Goal: Task Accomplishment & Management: Manage account settings

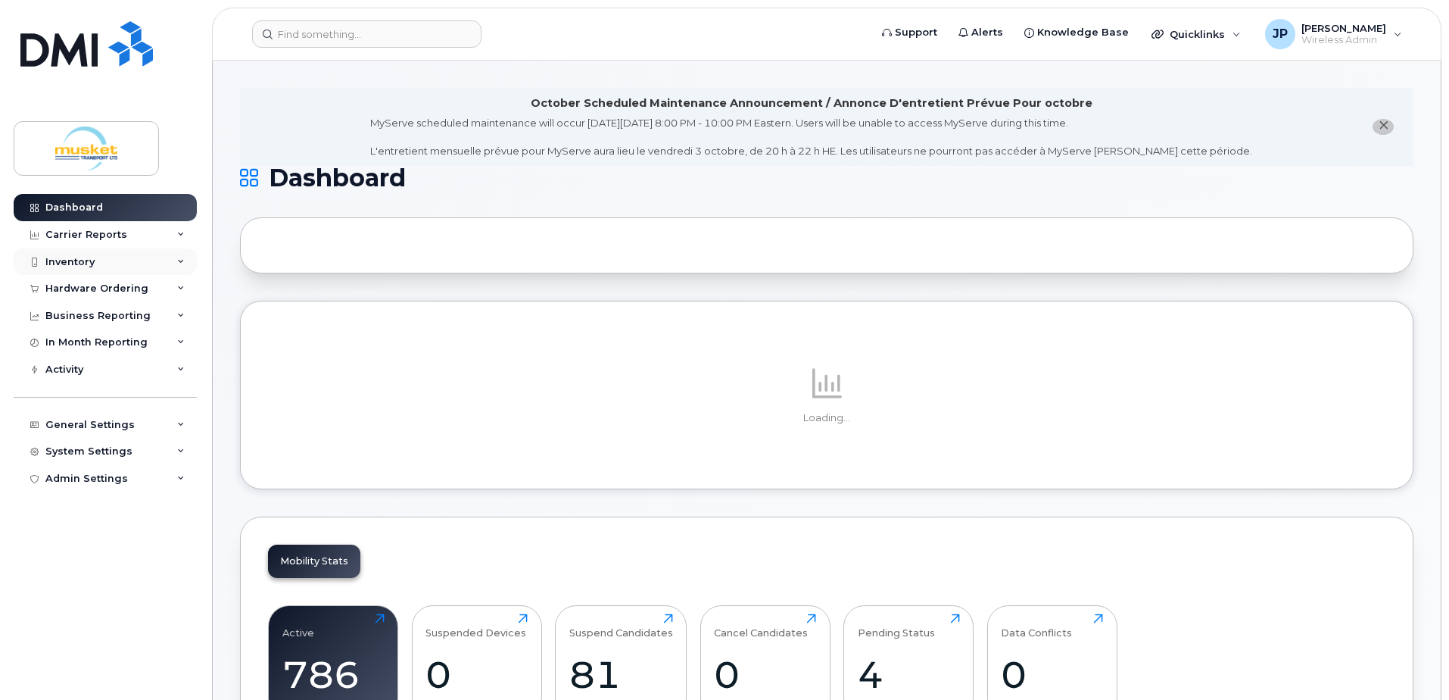
click at [78, 262] on div "Inventory" at bounding box center [69, 262] width 49 height 12
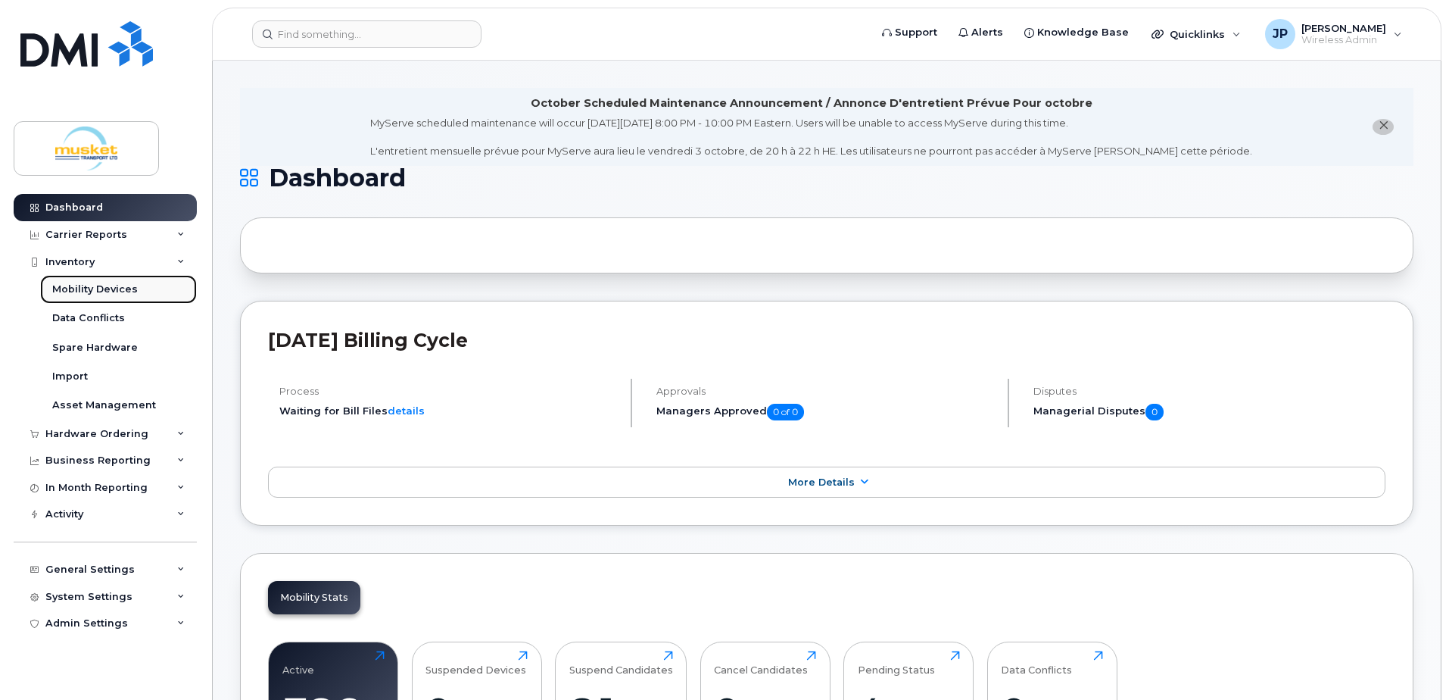
click at [101, 295] on div "Mobility Devices" at bounding box center [95, 289] width 86 height 14
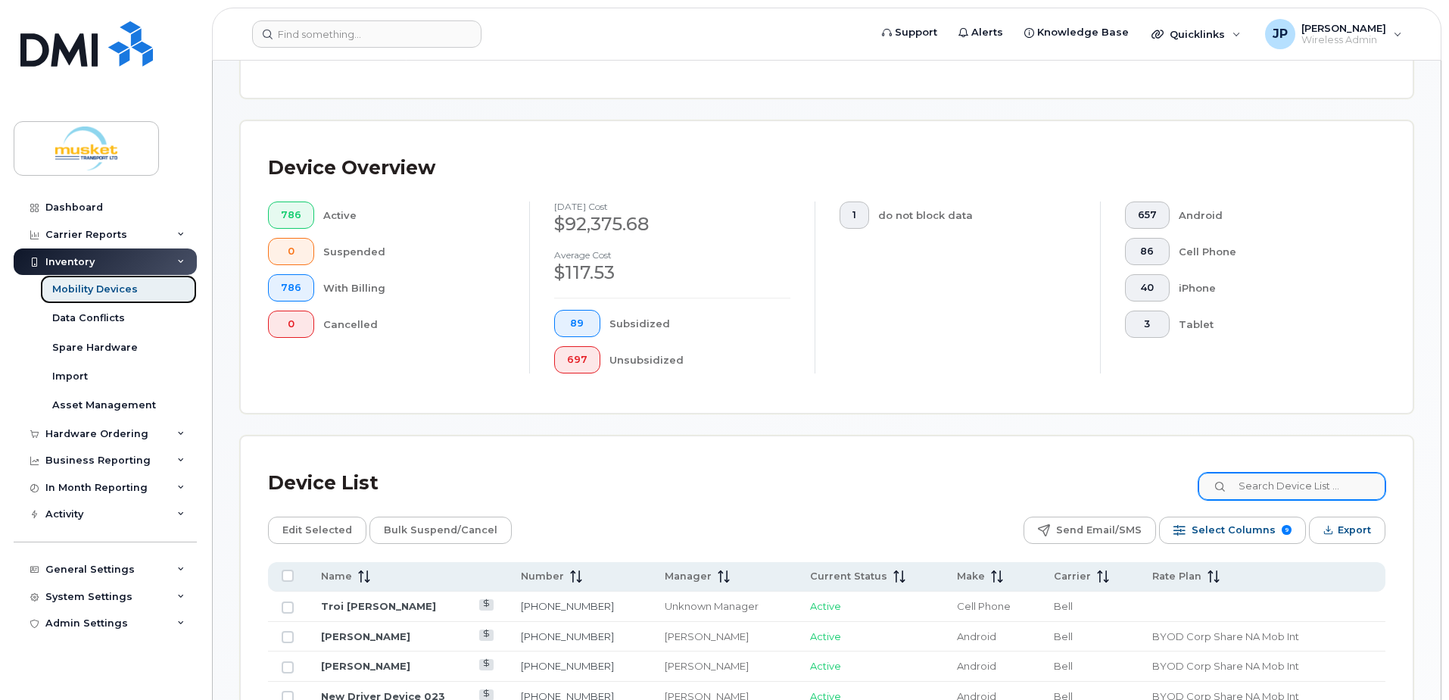
scroll to position [303, 0]
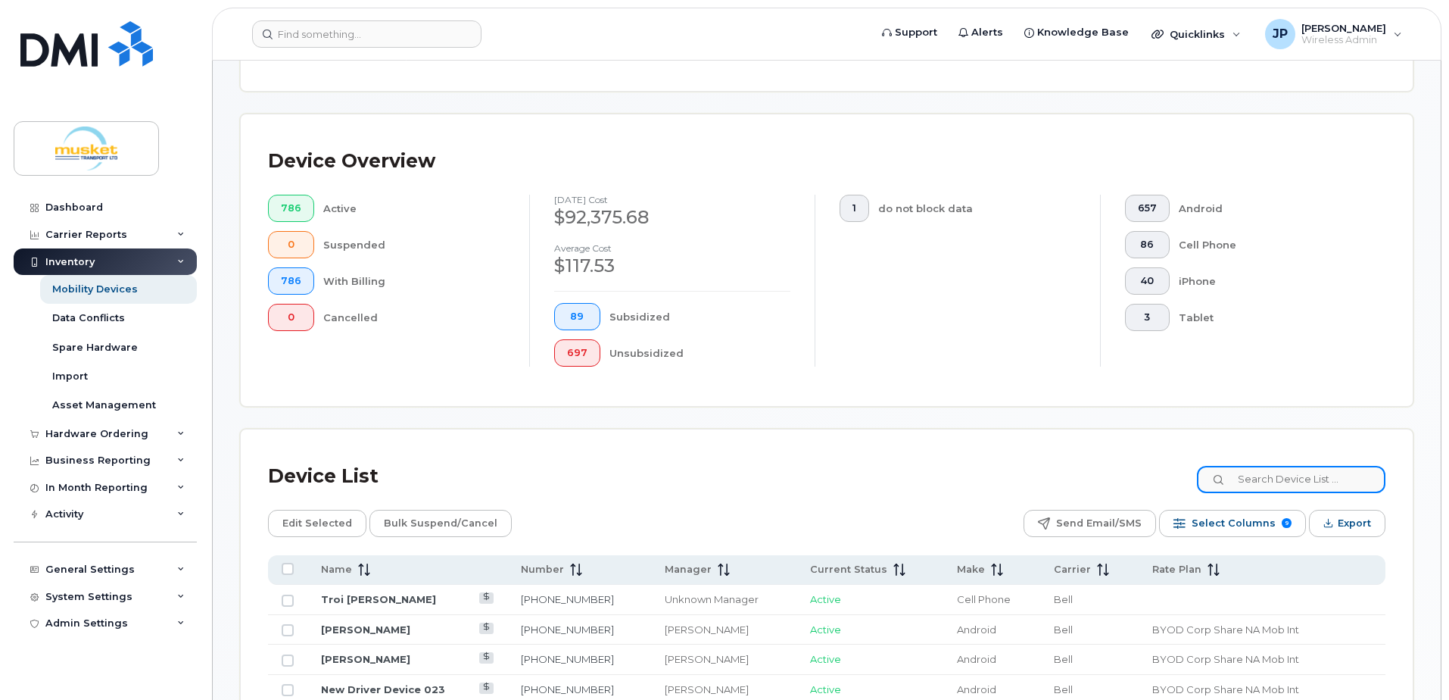
click at [1245, 479] on input at bounding box center [1291, 479] width 189 height 27
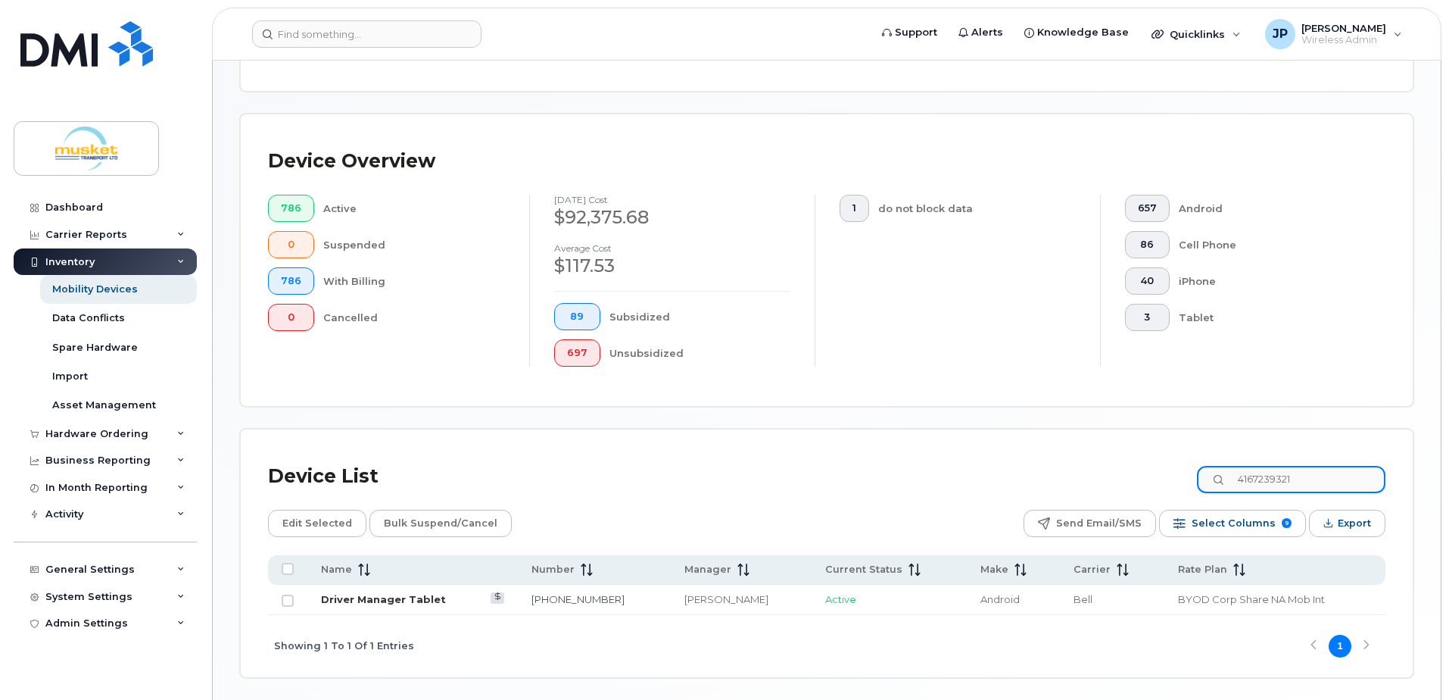
type input "4167239321"
click at [385, 601] on link "Driver Manager Tablet" at bounding box center [383, 599] width 125 height 12
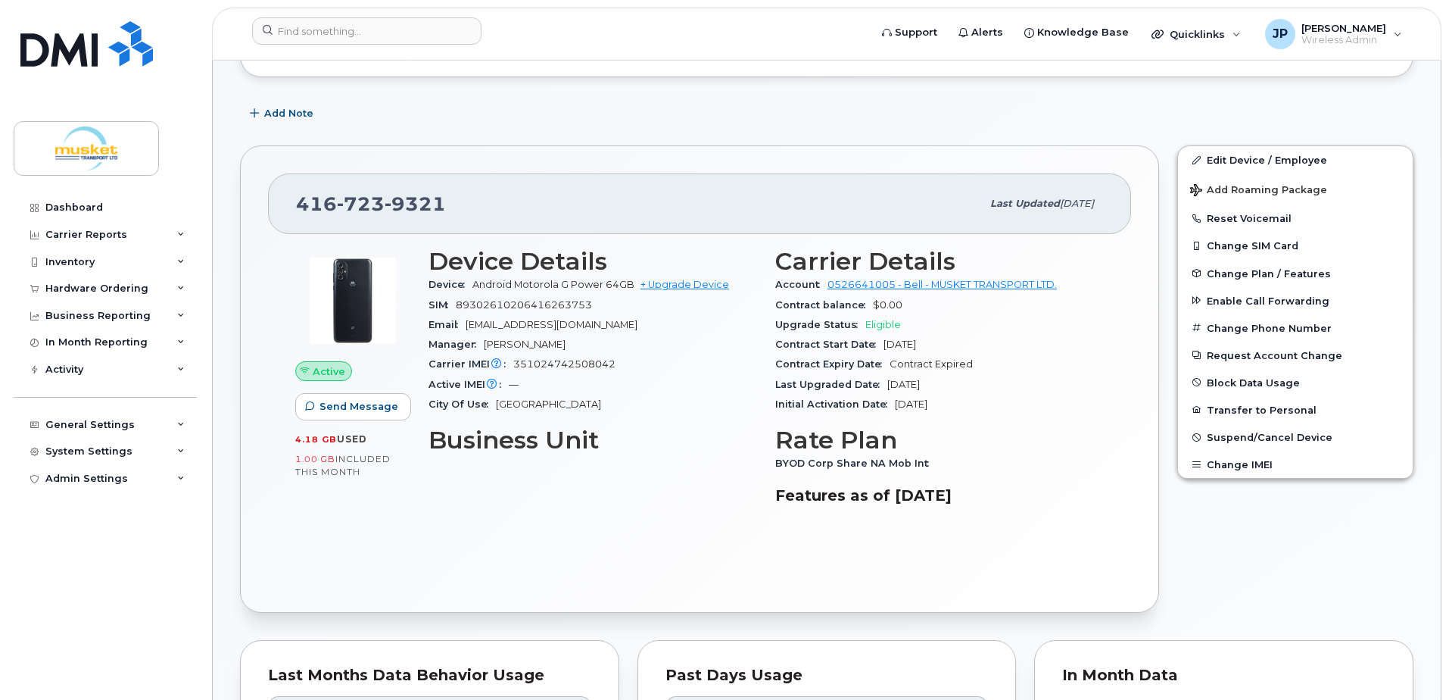
scroll to position [379, 0]
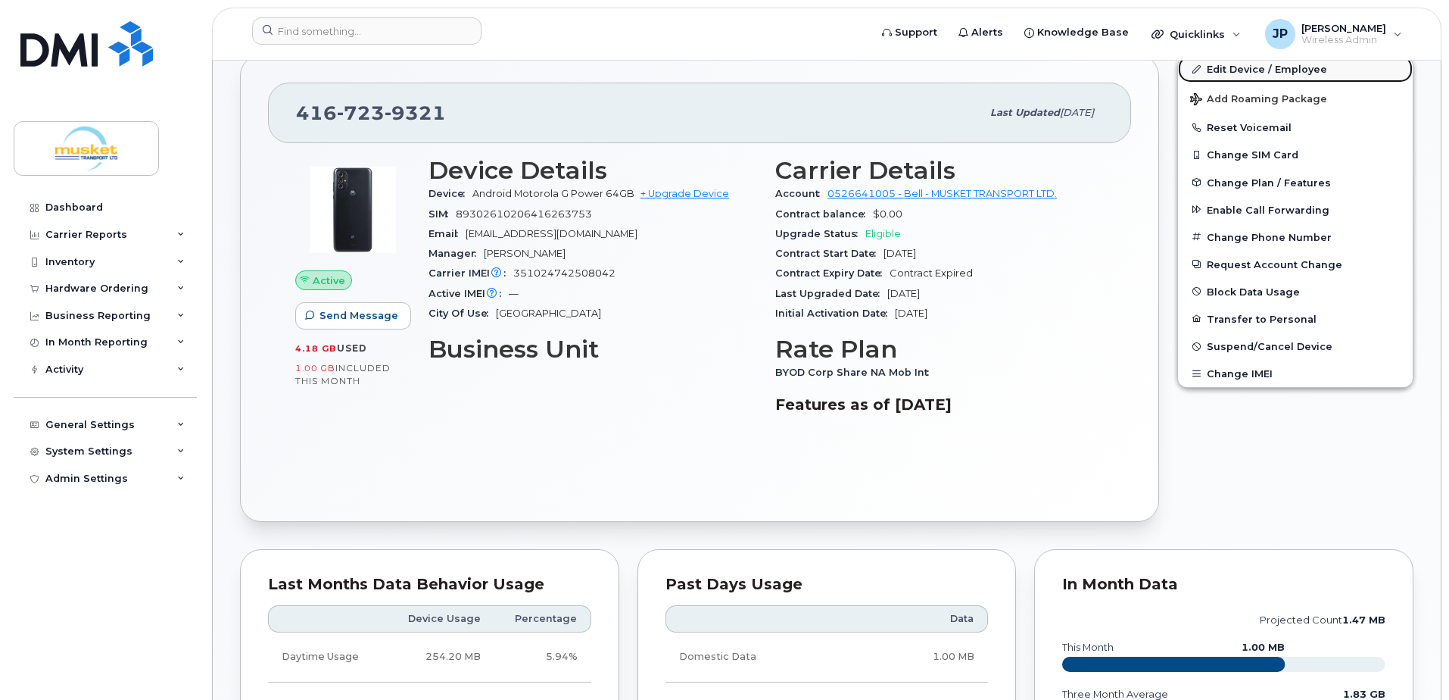
click at [1242, 68] on link "Edit Device / Employee" at bounding box center [1295, 68] width 235 height 27
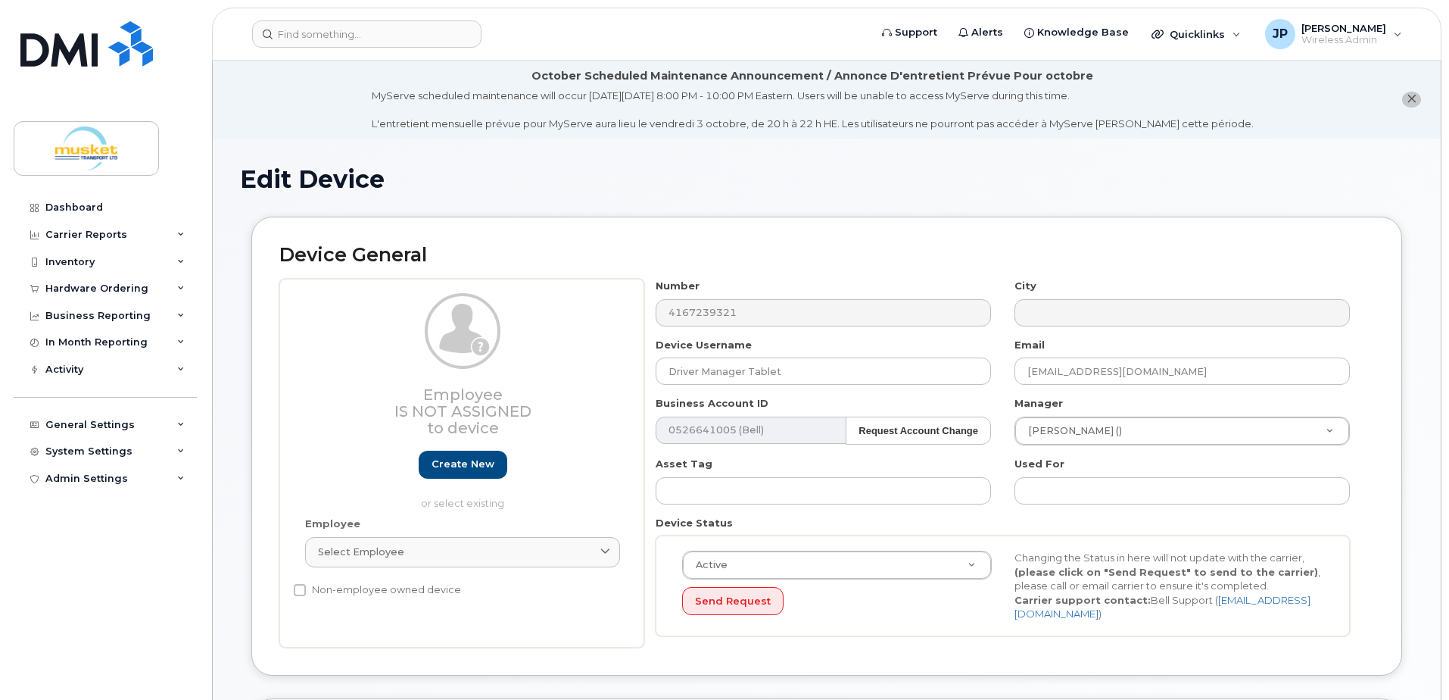
click at [815, 291] on div "Number 4167239321" at bounding box center [823, 303] width 359 height 48
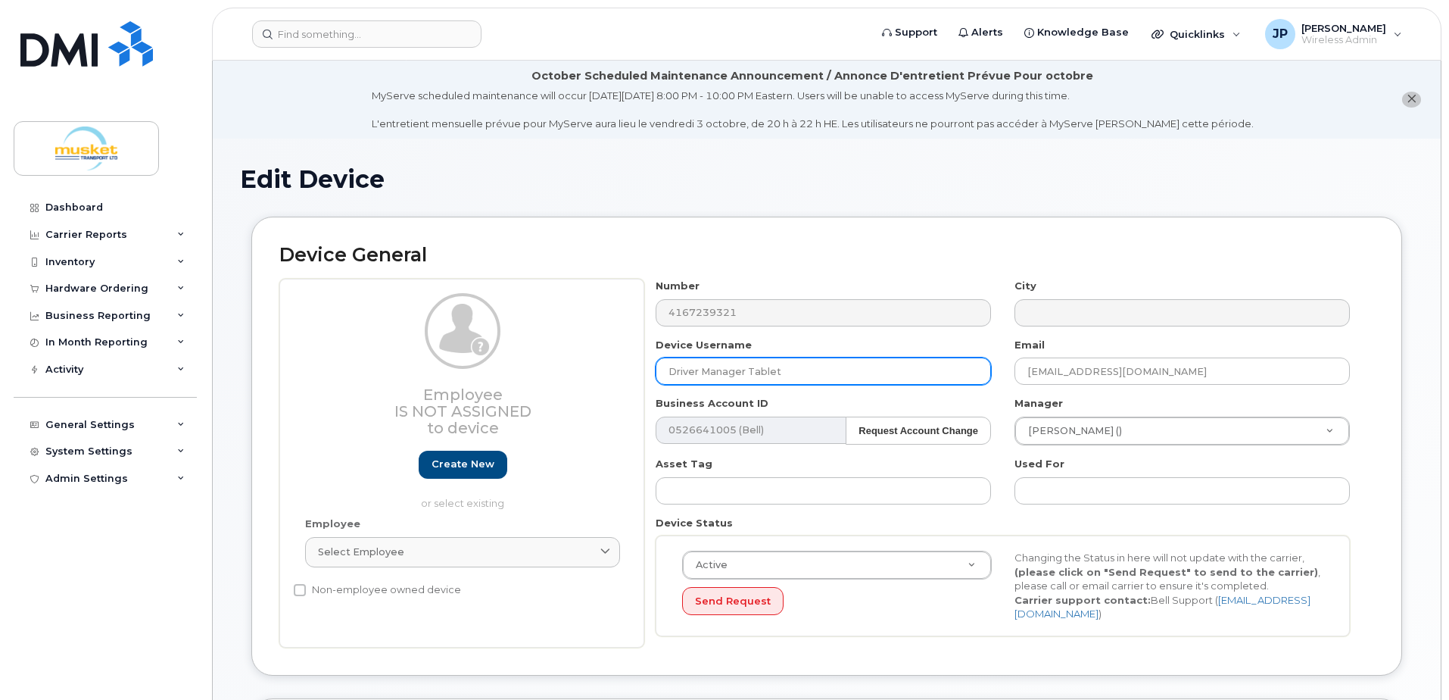
click at [818, 365] on input "Driver Manager Tablet" at bounding box center [823, 370] width 335 height 27
drag, startPoint x: 852, startPoint y: 365, endPoint x: 528, endPoint y: 366, distance: 323.3
click at [528, 366] on div "Employee Is not assigned to device Create new or select existing Employee Selec…" at bounding box center [826, 463] width 1095 height 369
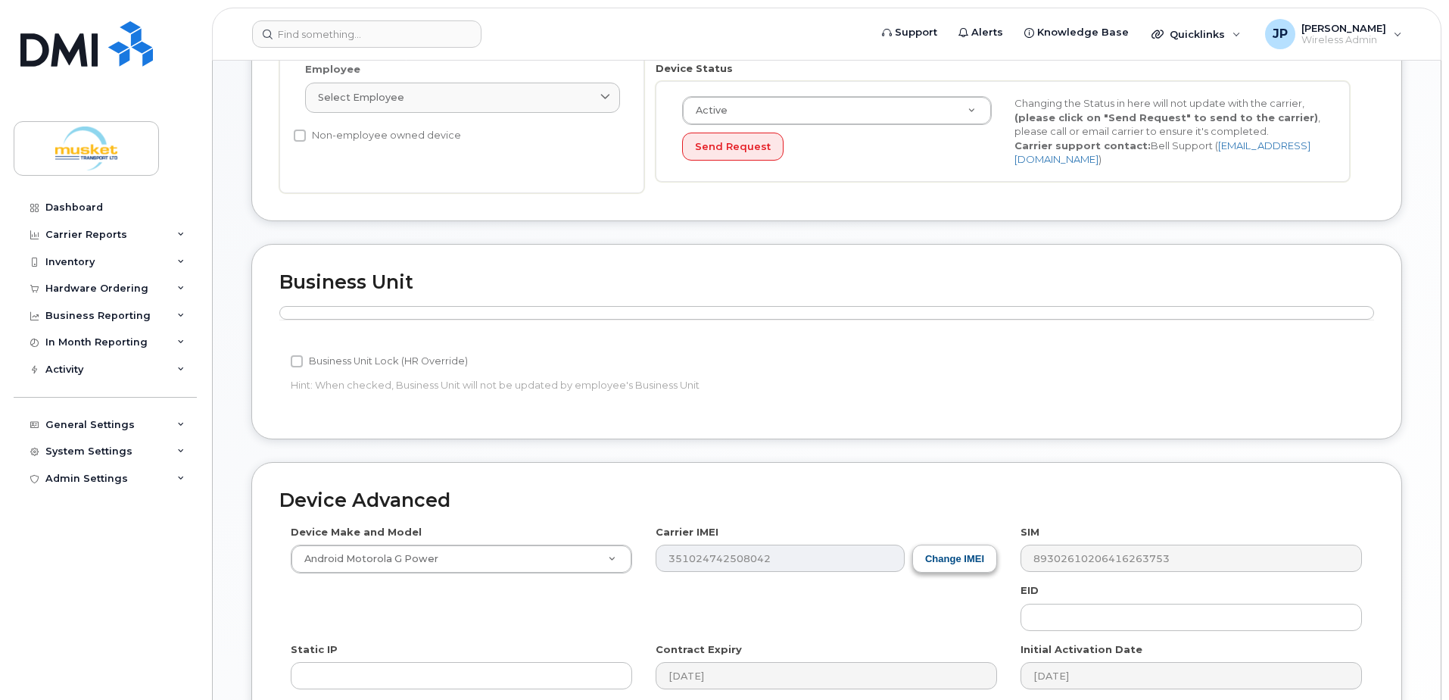
scroll to position [662, 0]
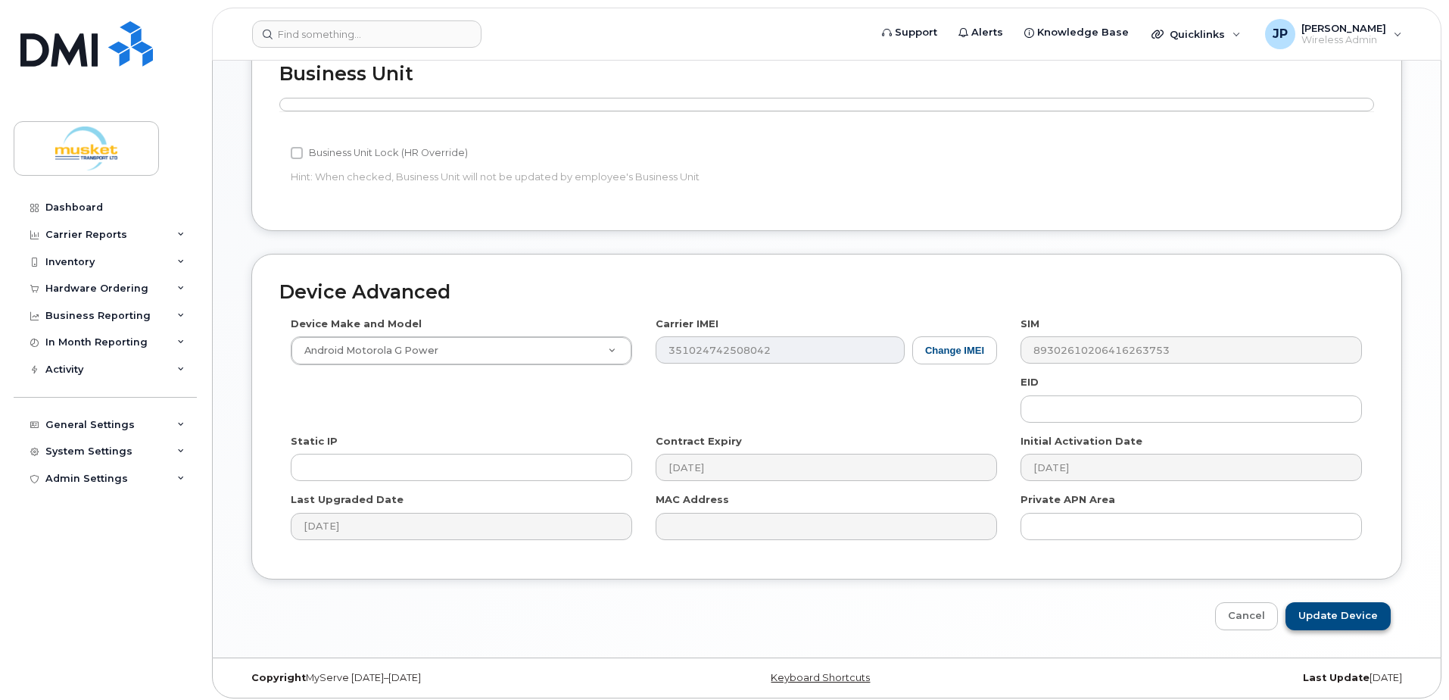
type input "Domingo Negrete"
click at [1343, 616] on input "Update Device" at bounding box center [1337, 616] width 105 height 28
type input "Saving..."
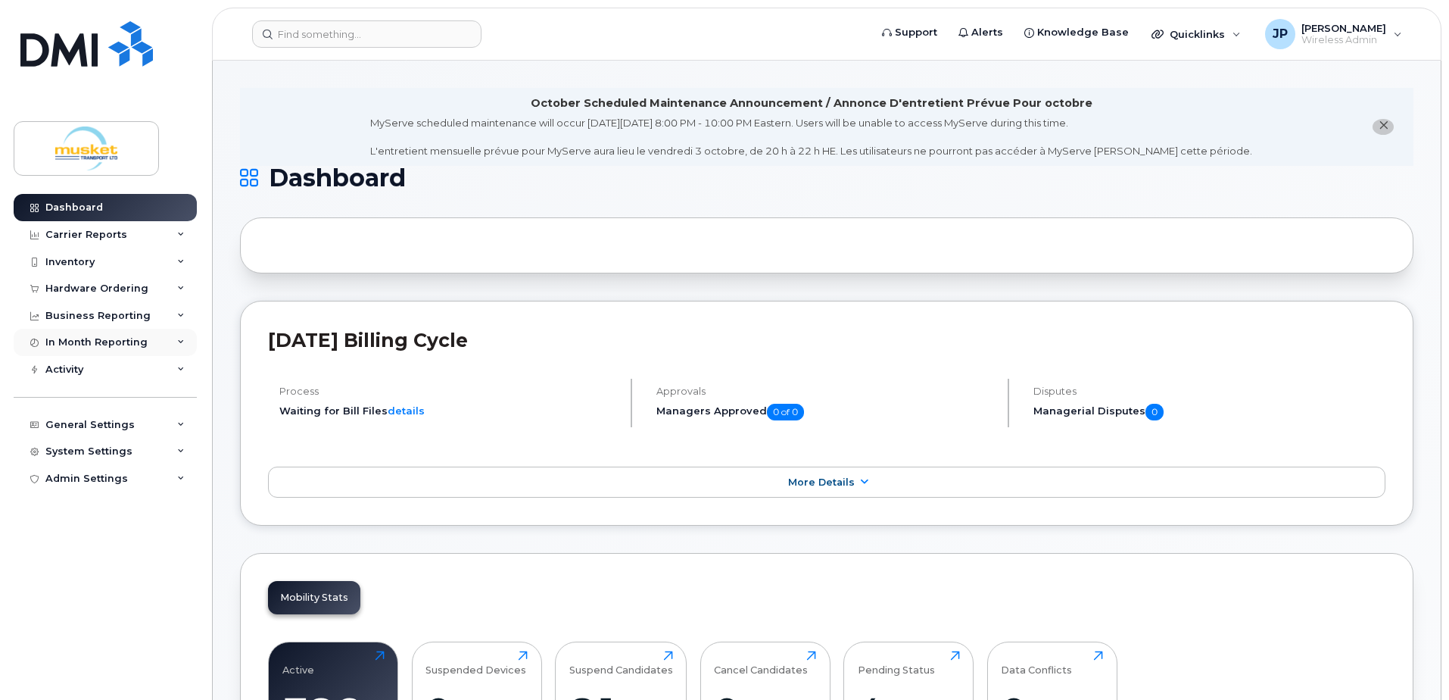
click at [154, 342] on div "In Month Reporting" at bounding box center [105, 342] width 183 height 27
click at [155, 319] on div "Business Reporting" at bounding box center [105, 315] width 183 height 27
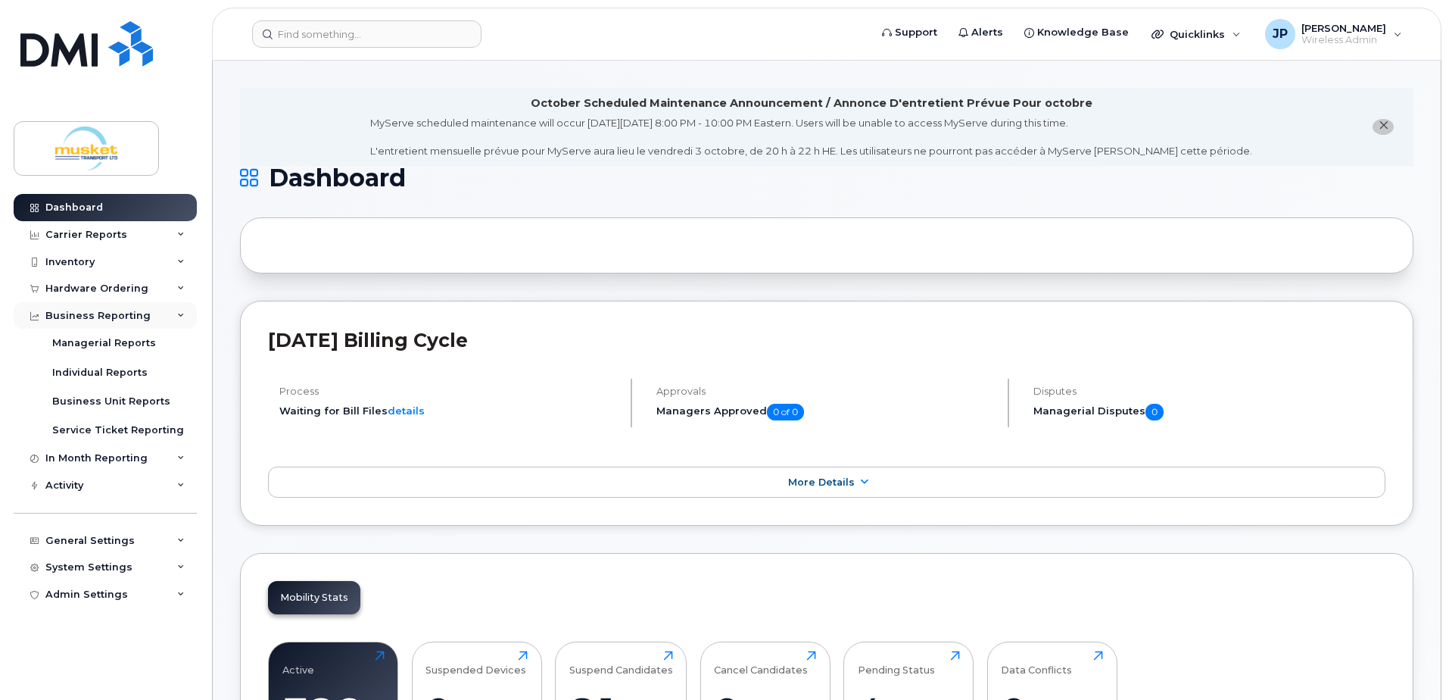
click at [155, 319] on div "Business Reporting" at bounding box center [105, 315] width 183 height 27
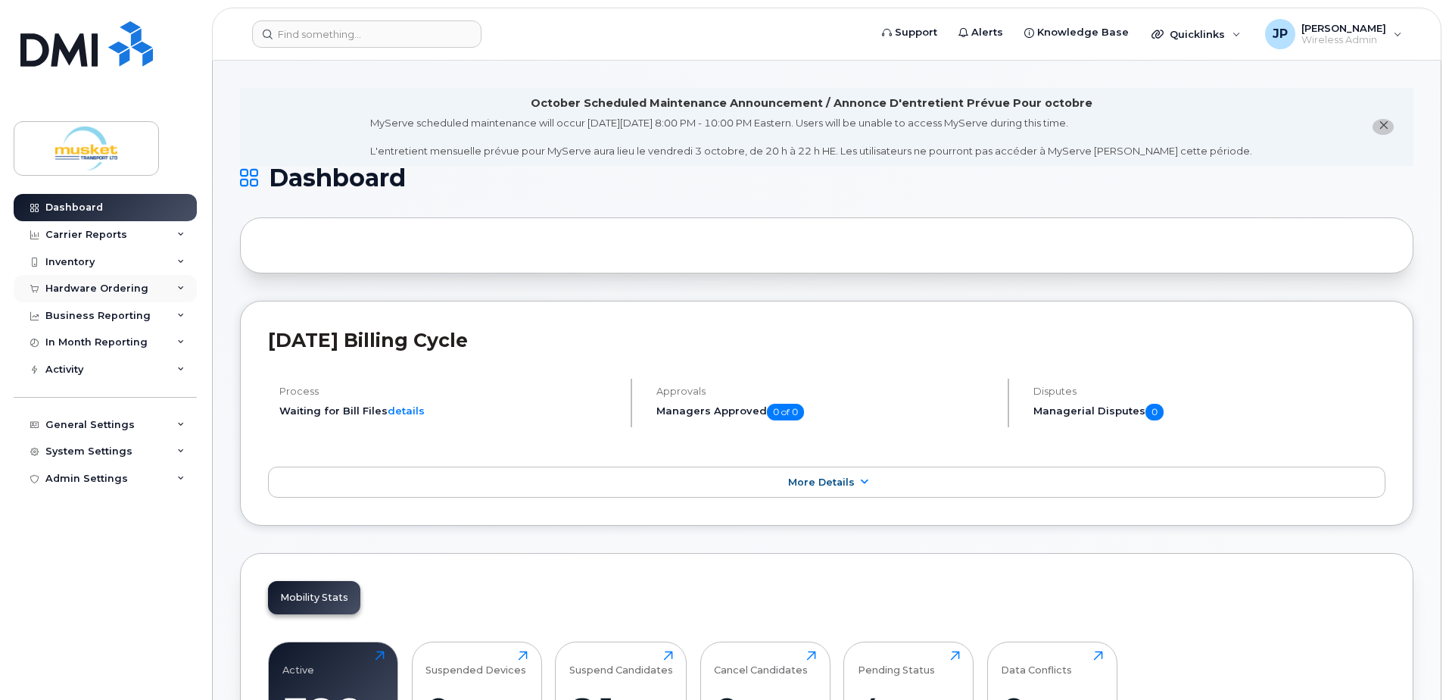
click at [150, 292] on div "Hardware Ordering" at bounding box center [105, 288] width 183 height 27
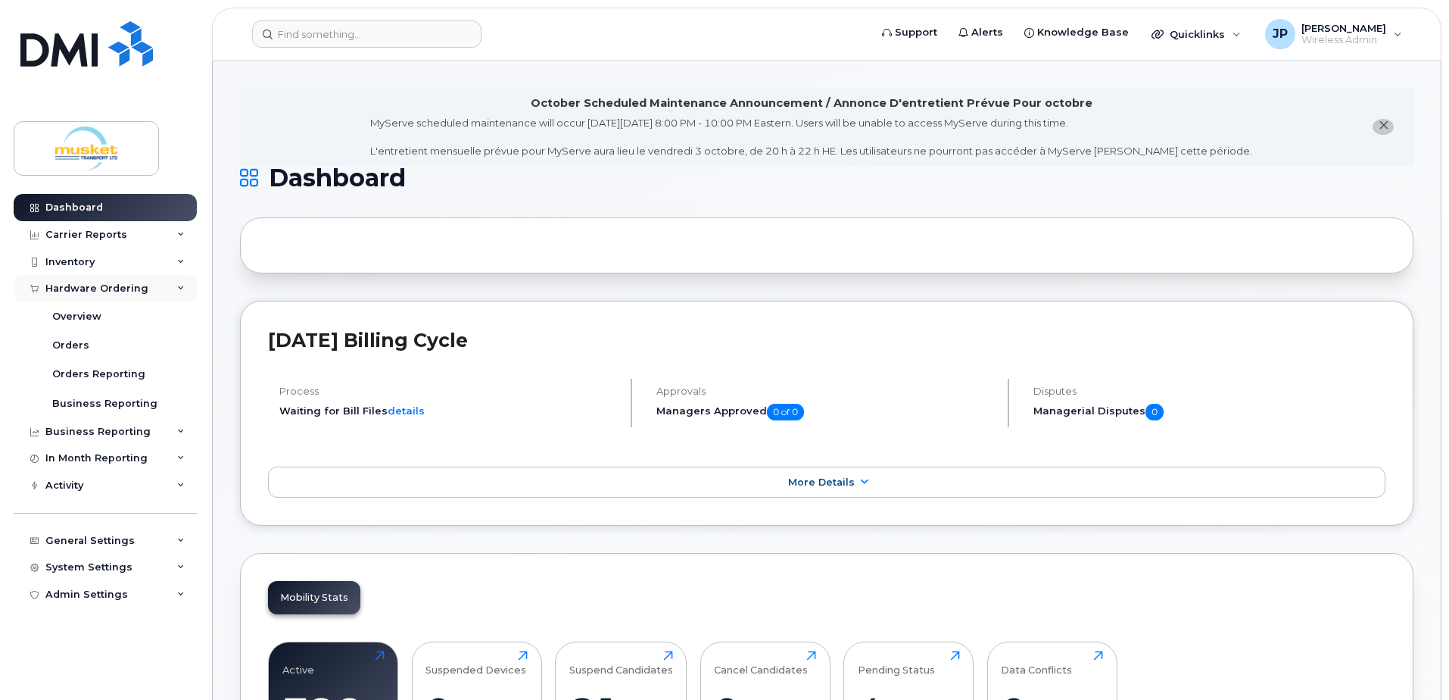
click at [150, 292] on div "Hardware Ordering" at bounding box center [105, 288] width 183 height 27
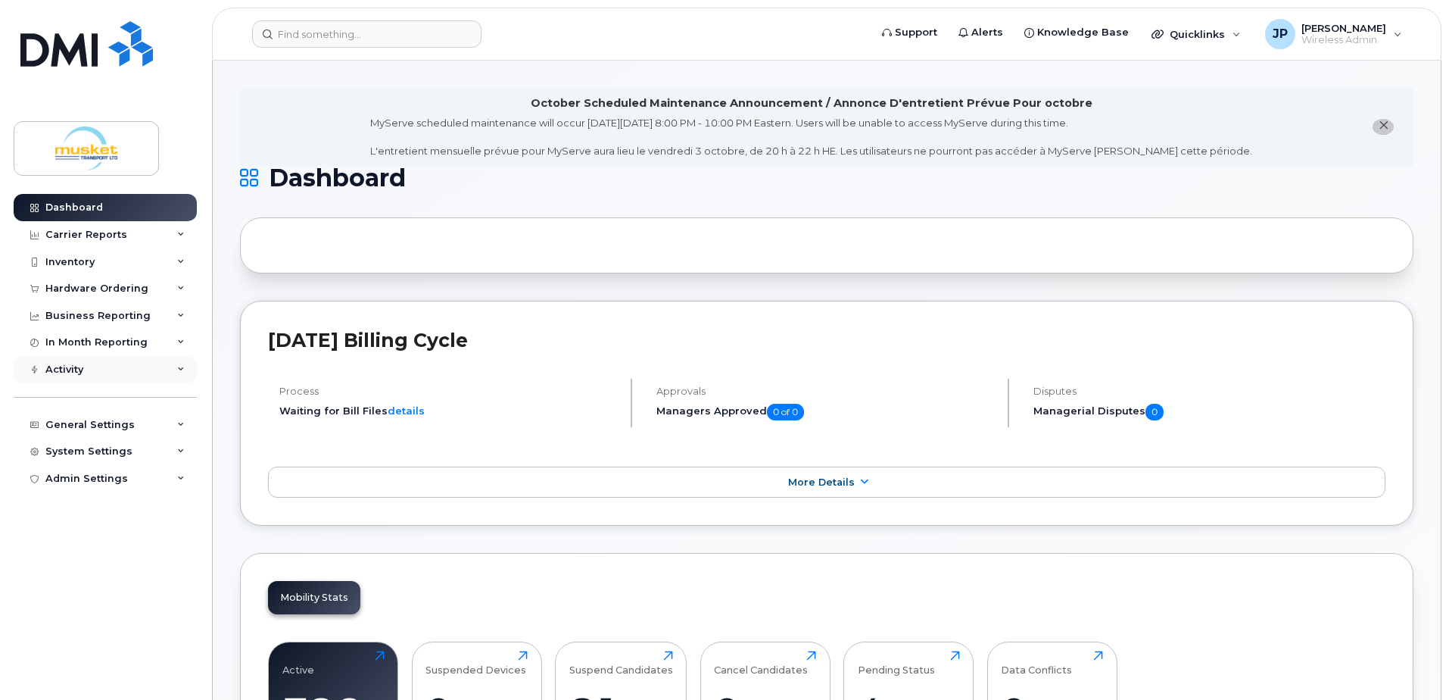
click at [114, 370] on div "Activity" at bounding box center [105, 369] width 183 height 27
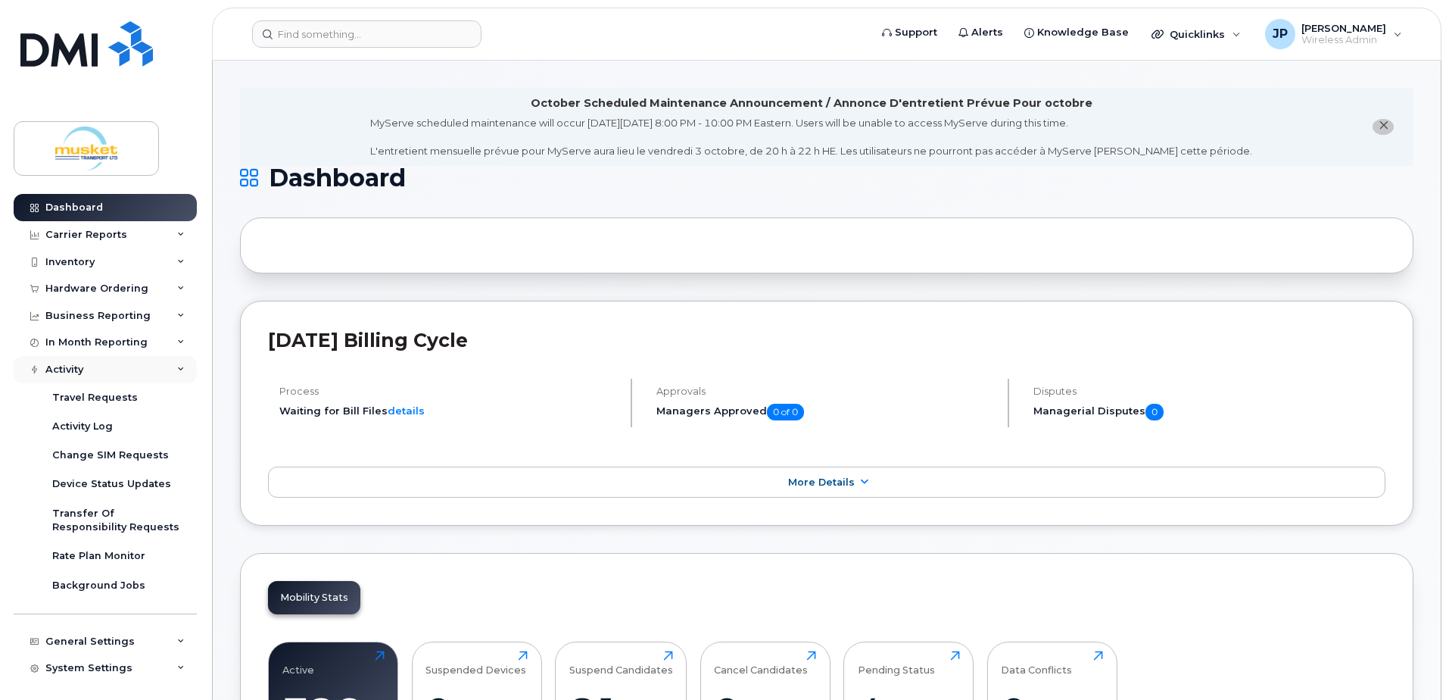
click at [114, 370] on div "Activity" at bounding box center [105, 369] width 183 height 27
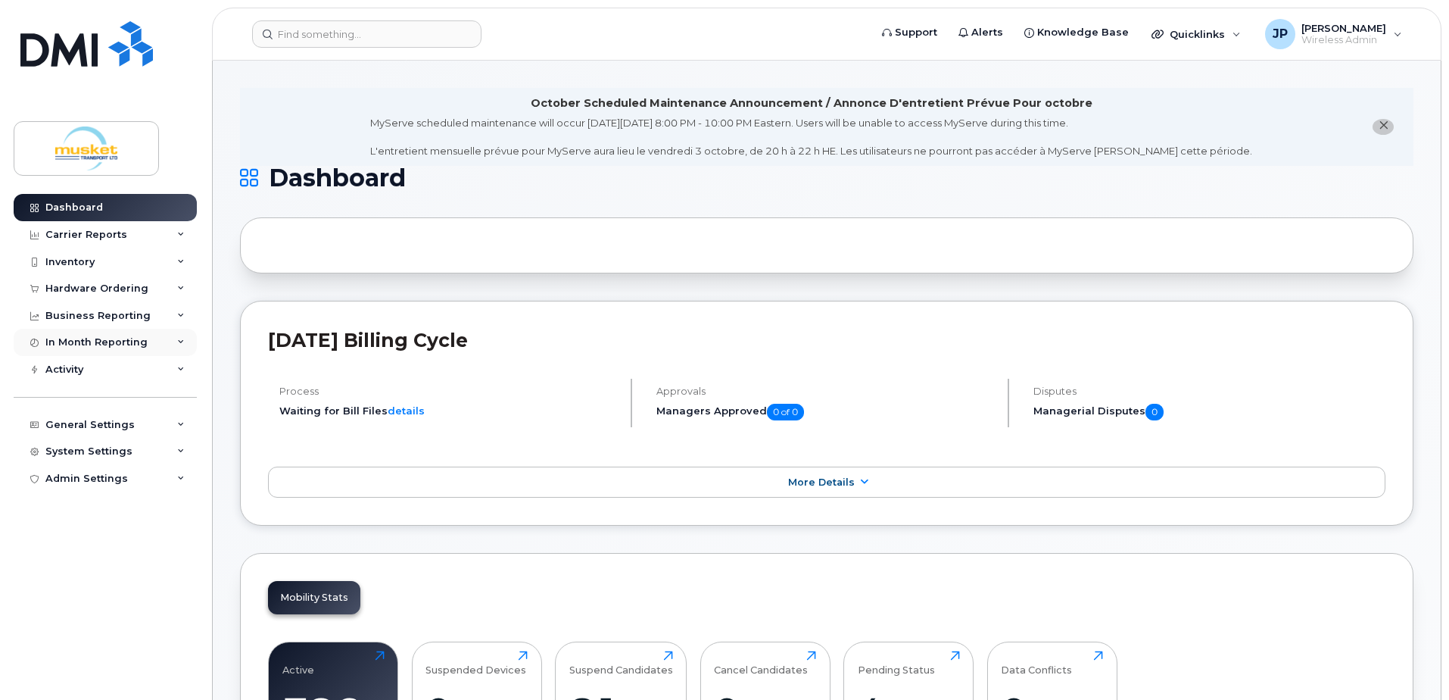
click at [116, 341] on div "In Month Reporting" at bounding box center [96, 342] width 102 height 12
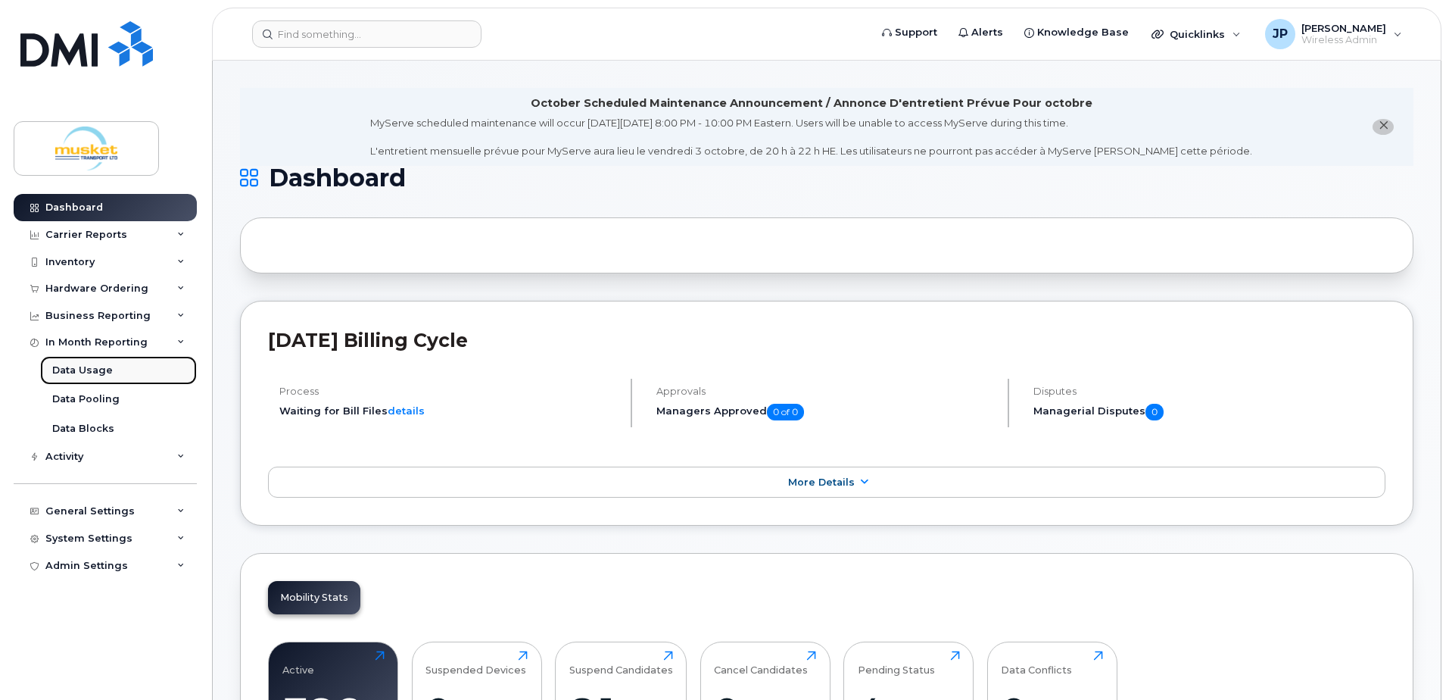
click at [100, 372] on div "Data Usage" at bounding box center [82, 370] width 61 height 14
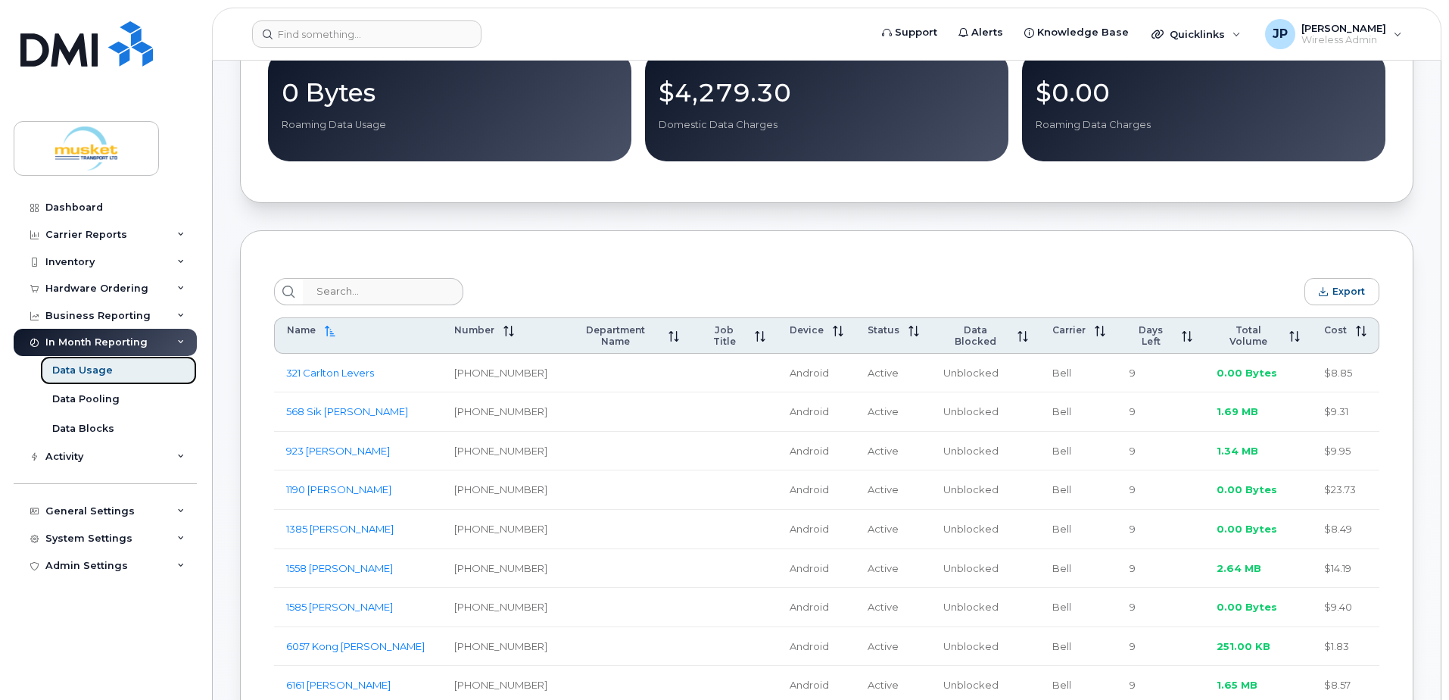
scroll to position [386, 0]
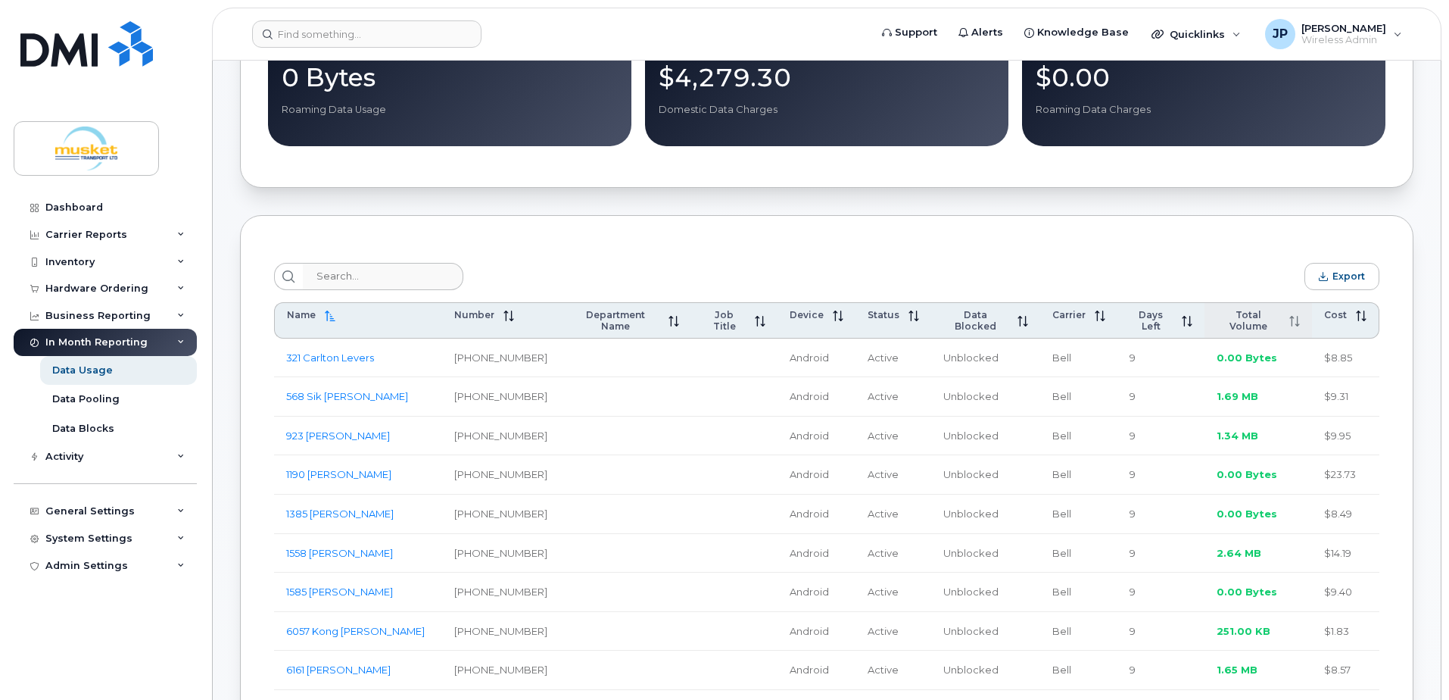
click at [1291, 320] on icon at bounding box center [1294, 321] width 11 height 11
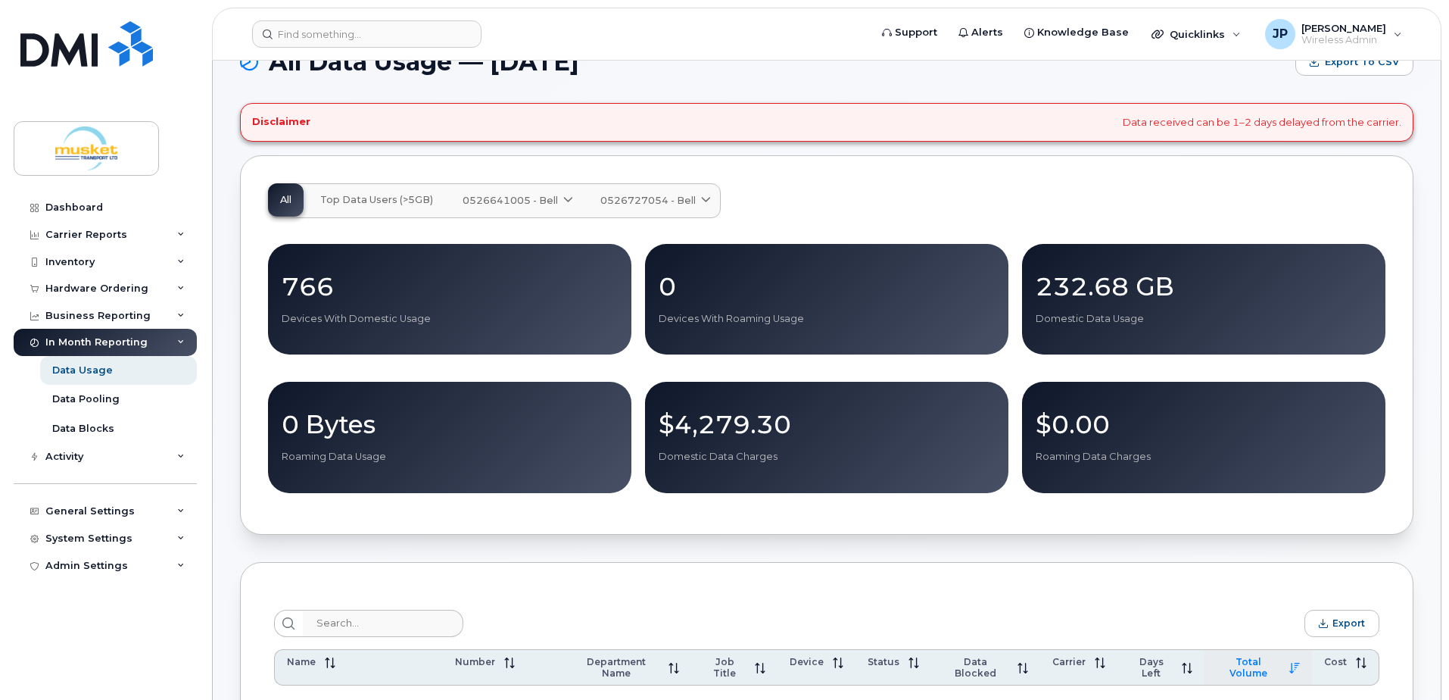
scroll to position [0, 0]
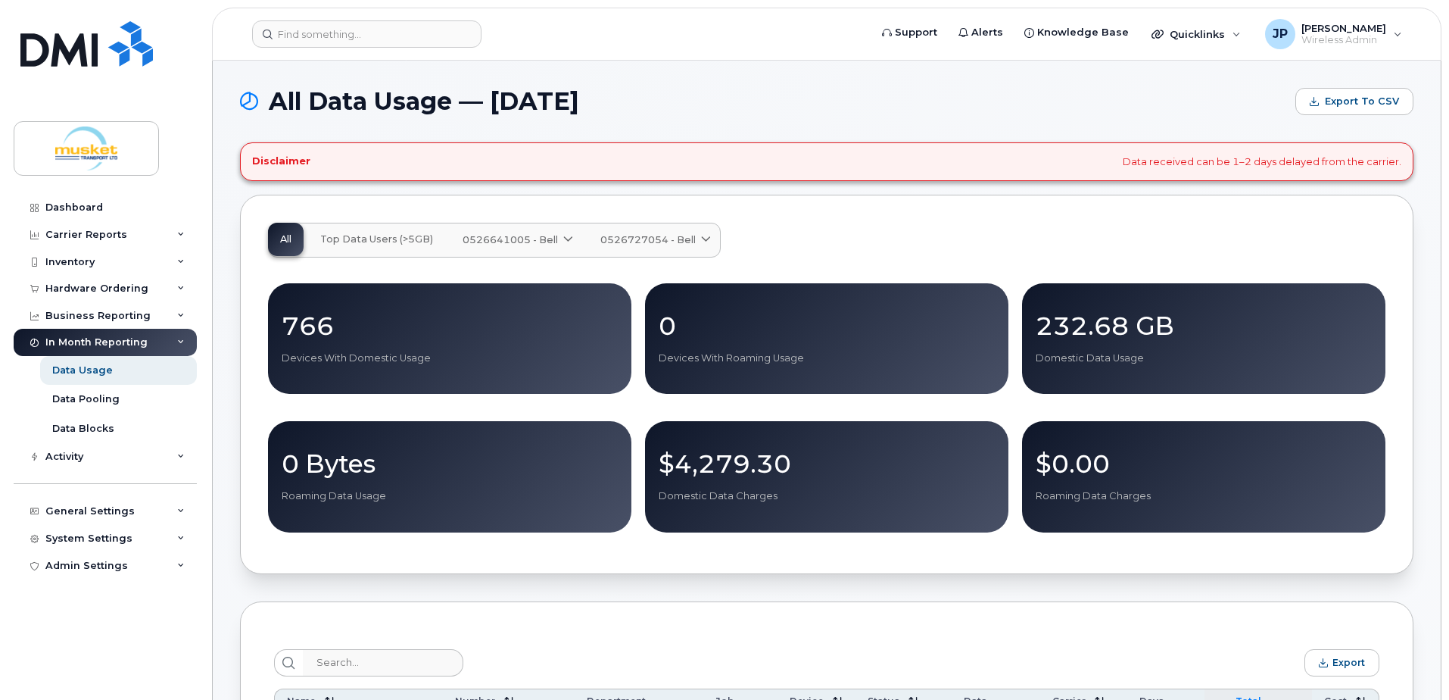
click at [562, 235] on span at bounding box center [568, 239] width 14 height 14
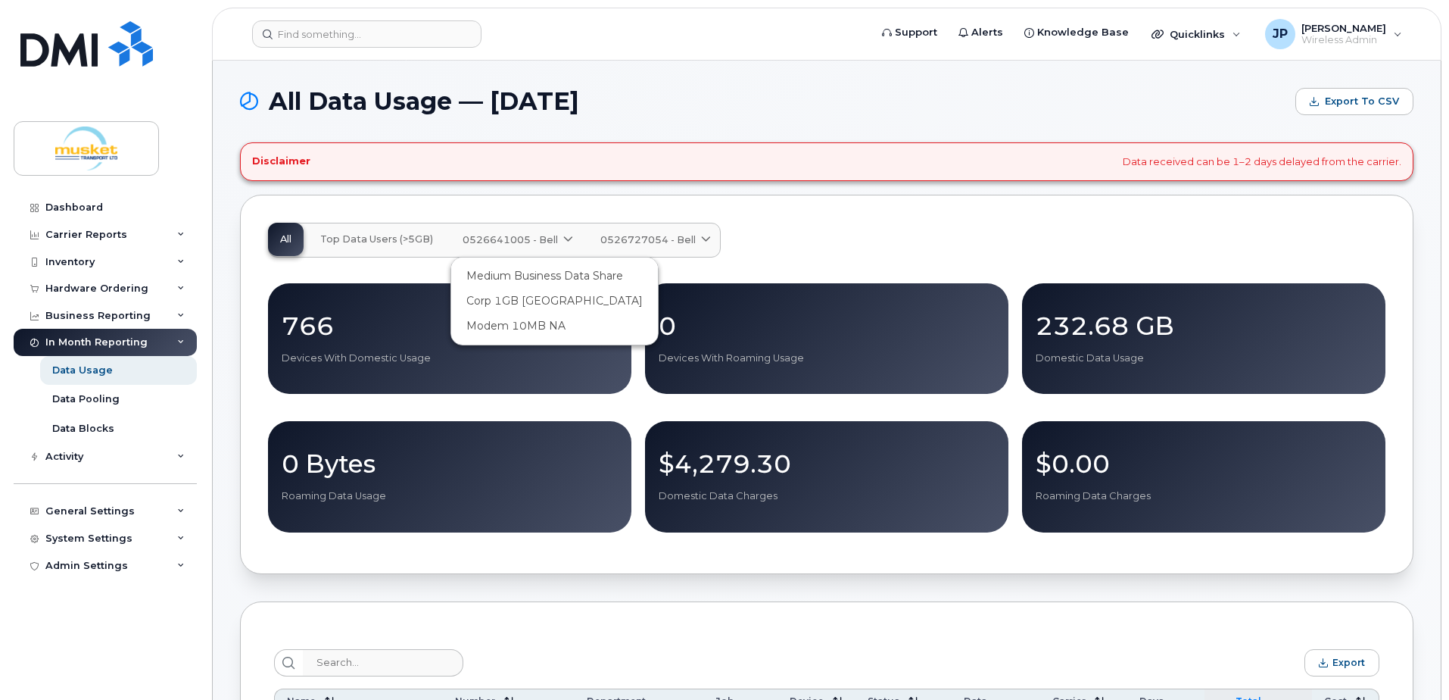
click at [562, 235] on span at bounding box center [568, 239] width 14 height 14
click at [668, 241] on span "0526727054 - Bell" at bounding box center [647, 239] width 95 height 14
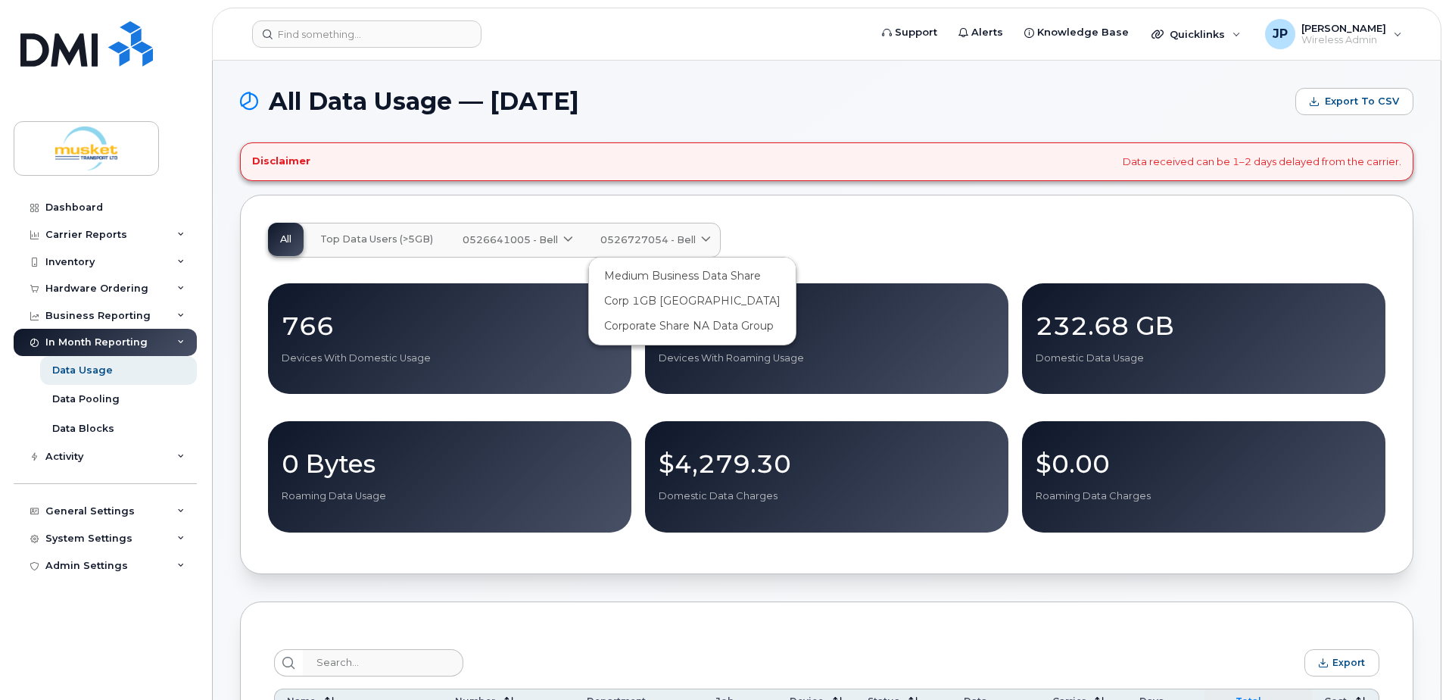
click at [668, 241] on span "0526727054 - Bell" at bounding box center [647, 239] width 95 height 14
click at [540, 236] on span "0526641005 - Bell" at bounding box center [510, 239] width 95 height 14
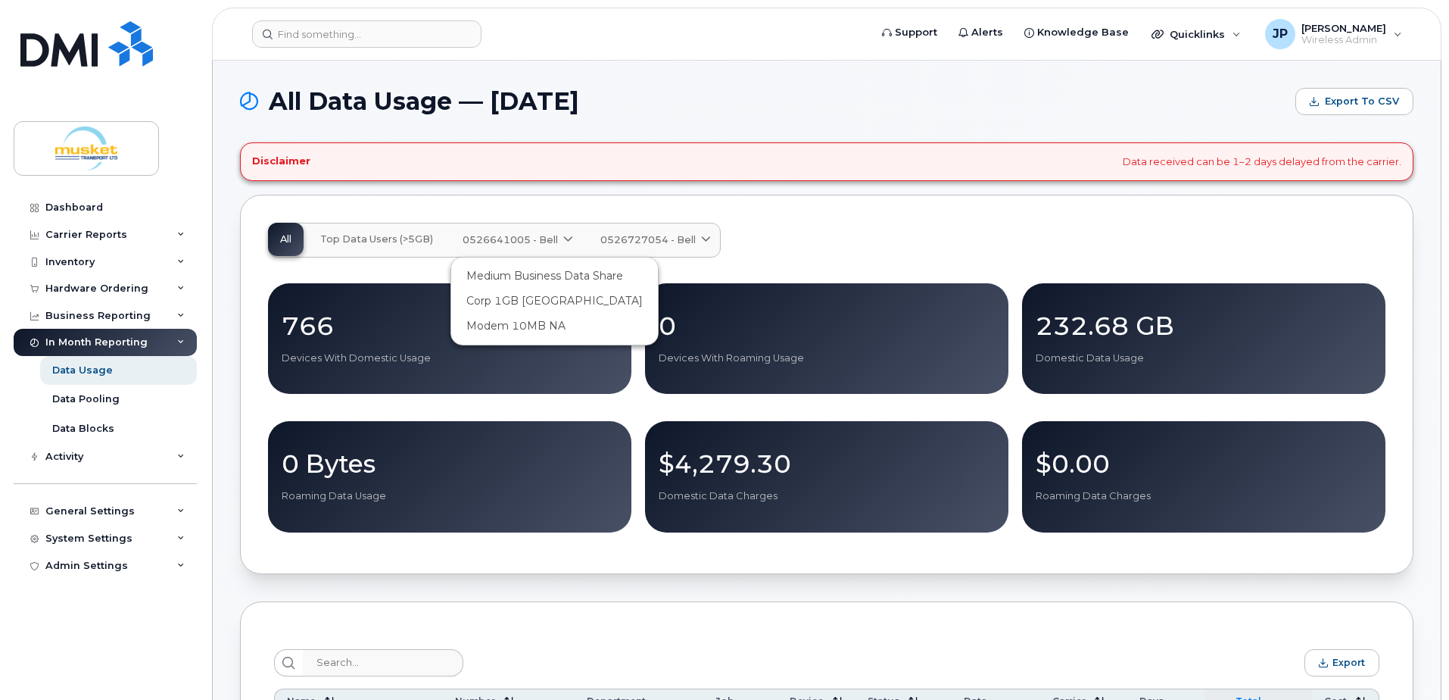
click at [882, 238] on div "All Top Data Users (>5GB) 0526641005 - Bell Medium Business Data Share Corp 1GB…" at bounding box center [826, 240] width 1117 height 35
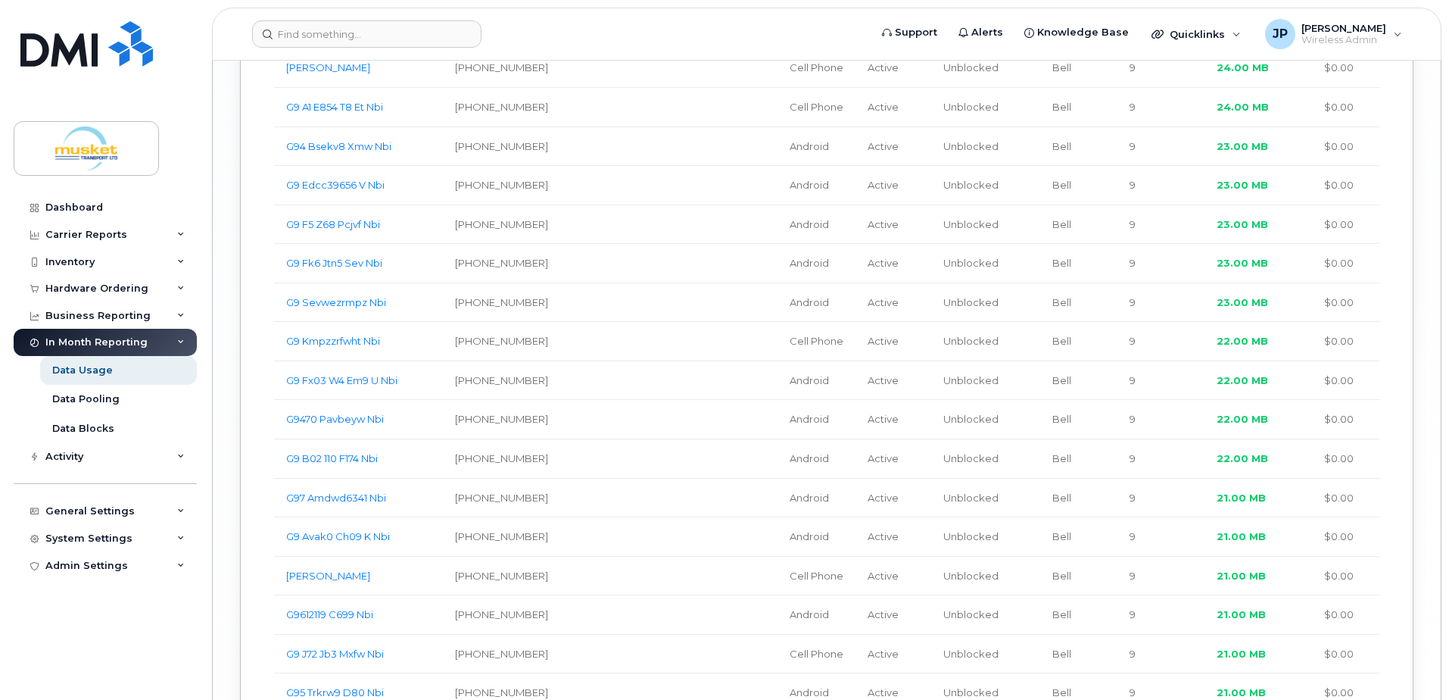
scroll to position [4084, 0]
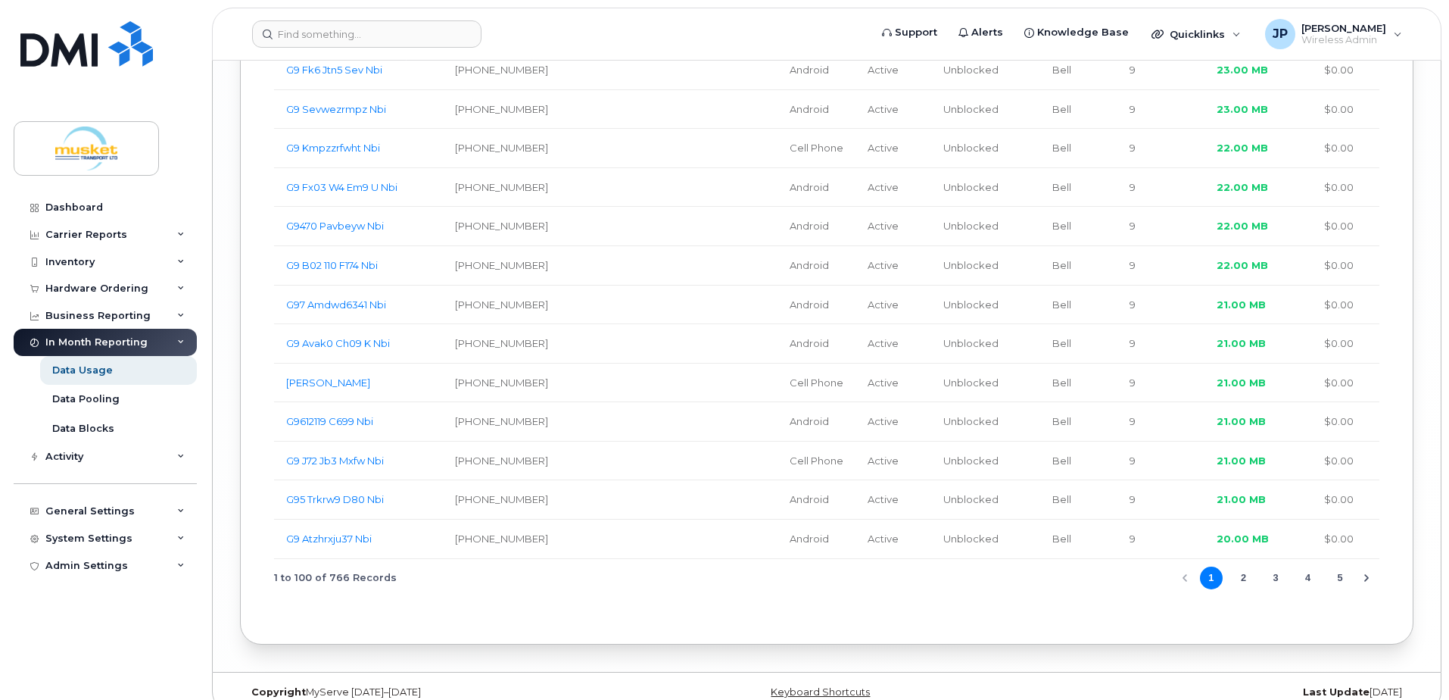
click at [1273, 566] on button "3" at bounding box center [1275, 577] width 23 height 23
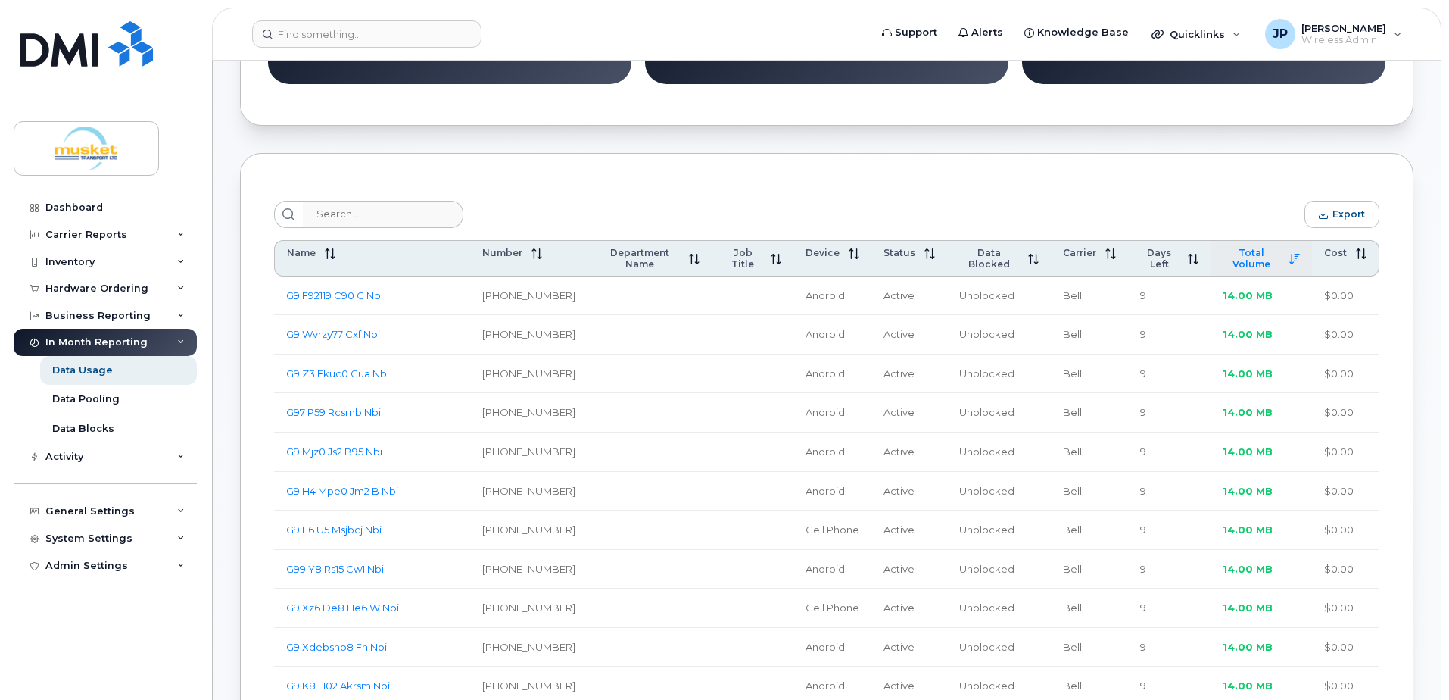
scroll to position [0, 0]
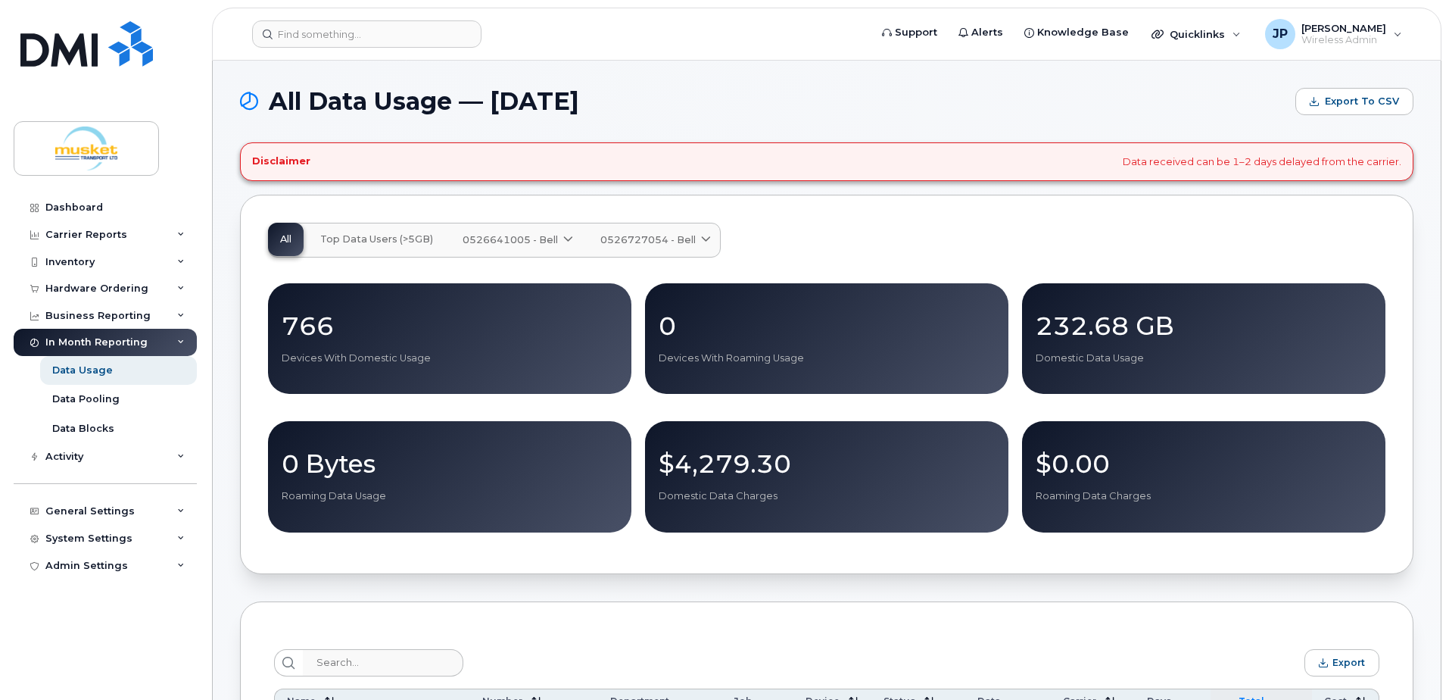
click at [491, 237] on span "0526641005 - Bell" at bounding box center [510, 239] width 95 height 14
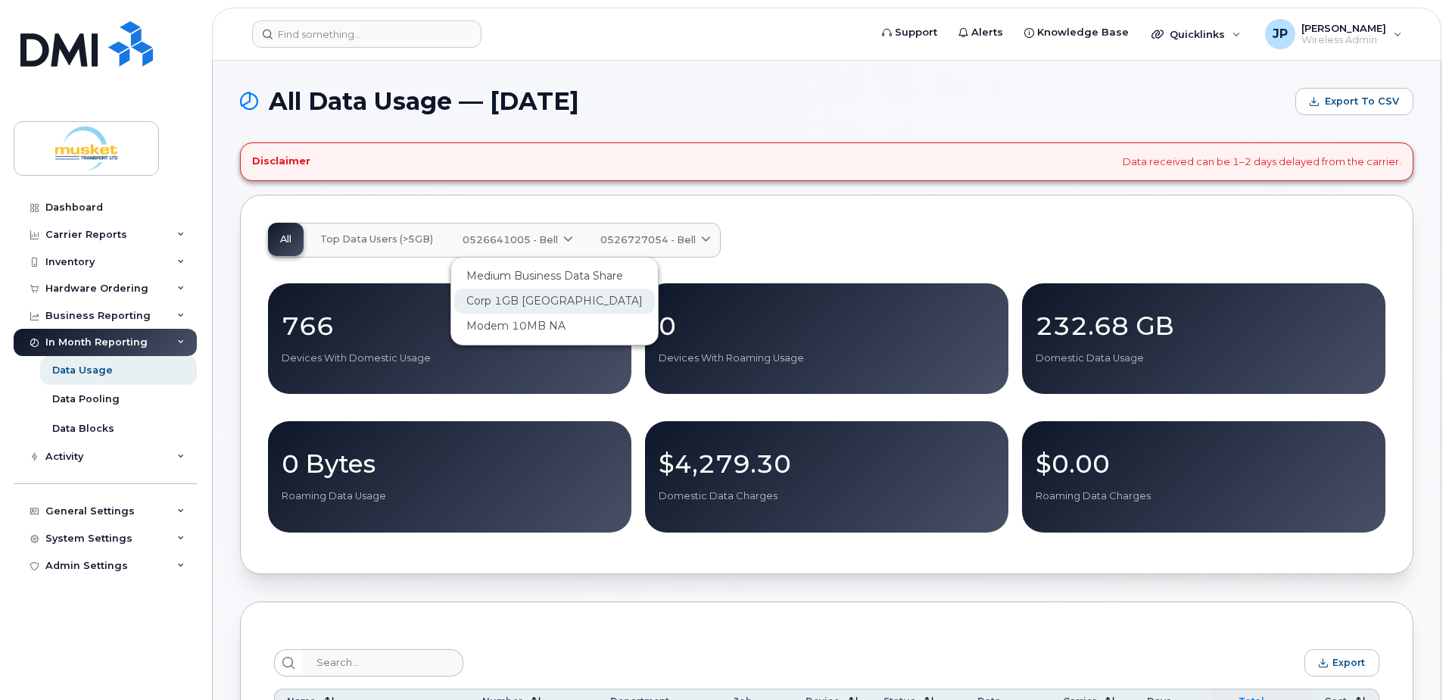
click at [508, 296] on span "Corp 1GB North America" at bounding box center [554, 301] width 176 height 16
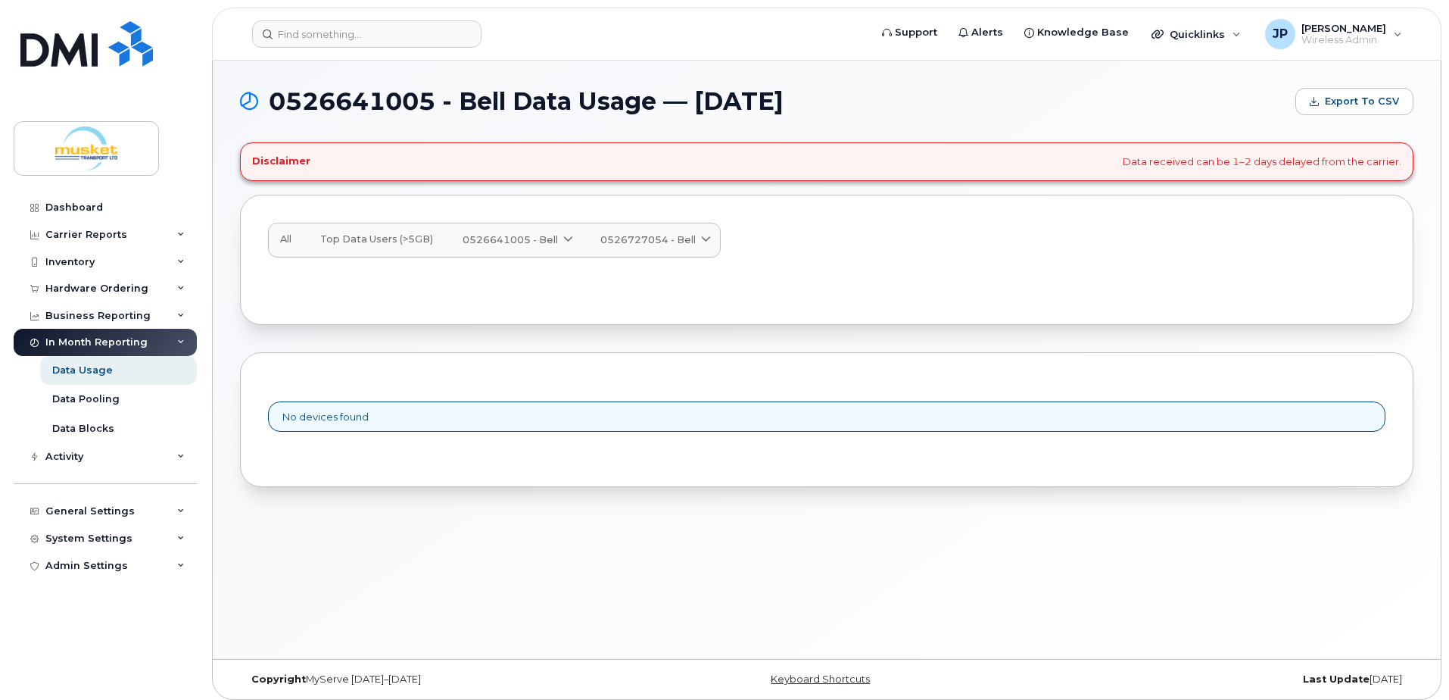
click at [541, 238] on span "0526641005 - Bell" at bounding box center [510, 239] width 95 height 14
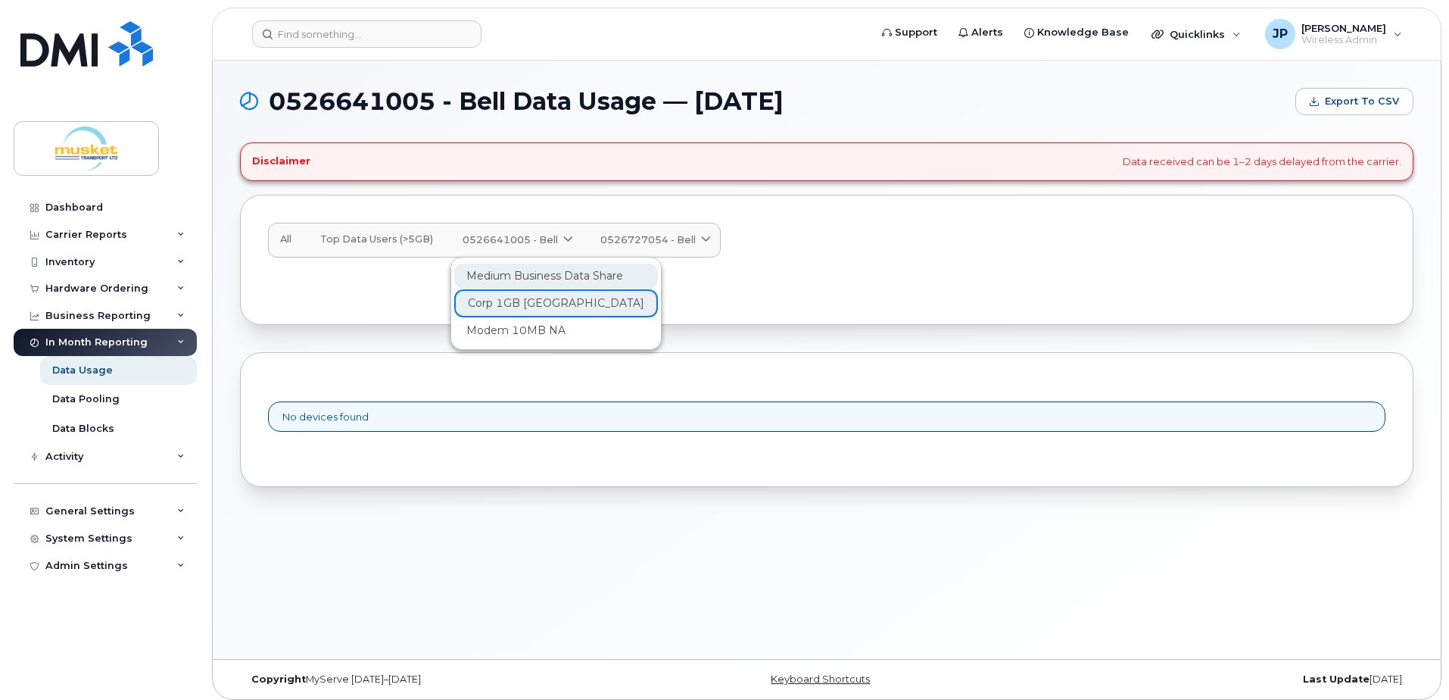
click at [534, 275] on span "Medium Business Data Share" at bounding box center [544, 276] width 157 height 16
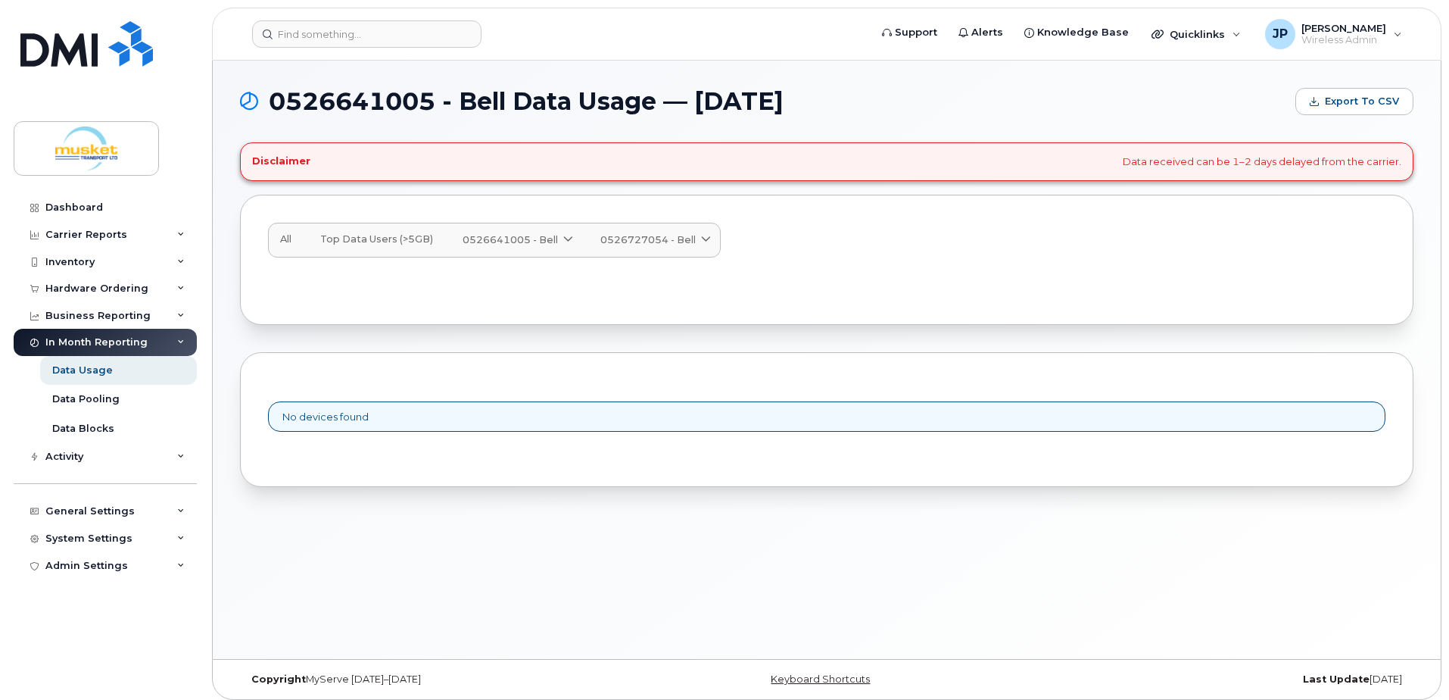
click at [525, 245] on span "0526641005 - Bell" at bounding box center [510, 239] width 95 height 14
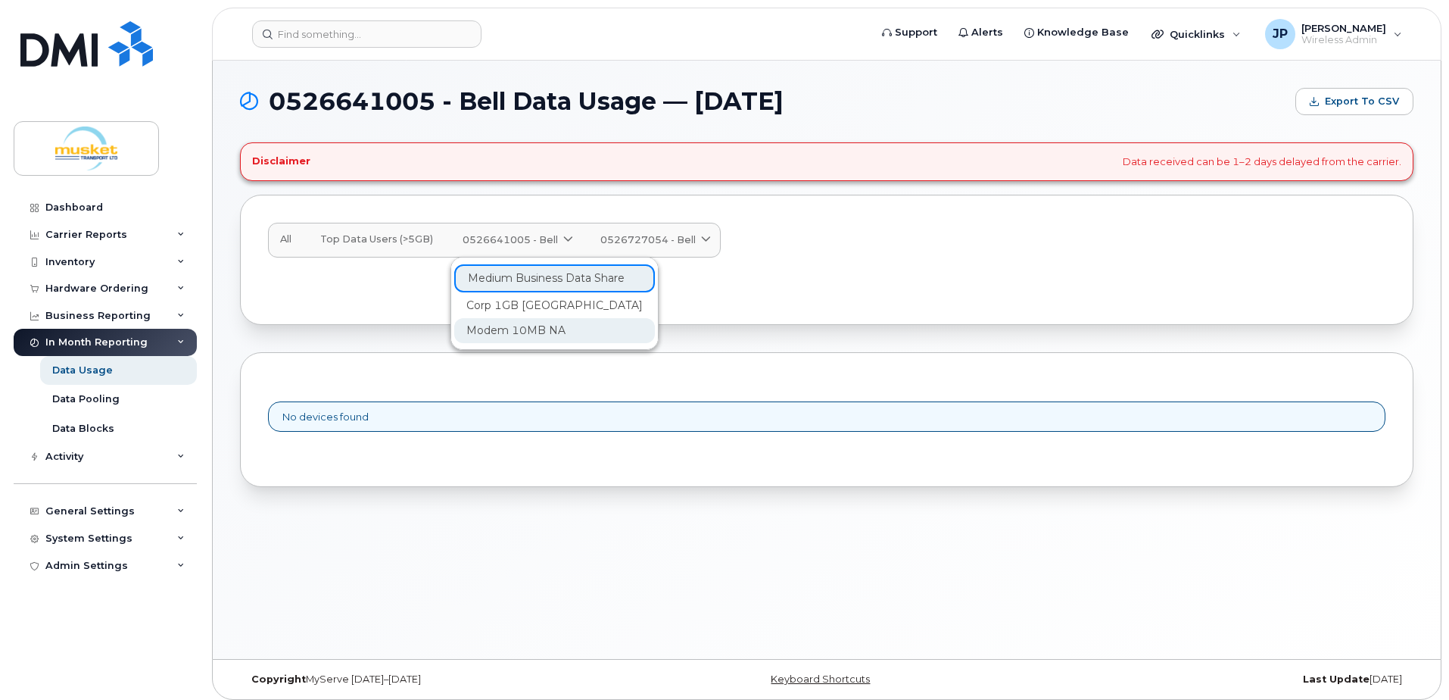
click at [513, 327] on span "Modem 10MB NA" at bounding box center [515, 331] width 99 height 16
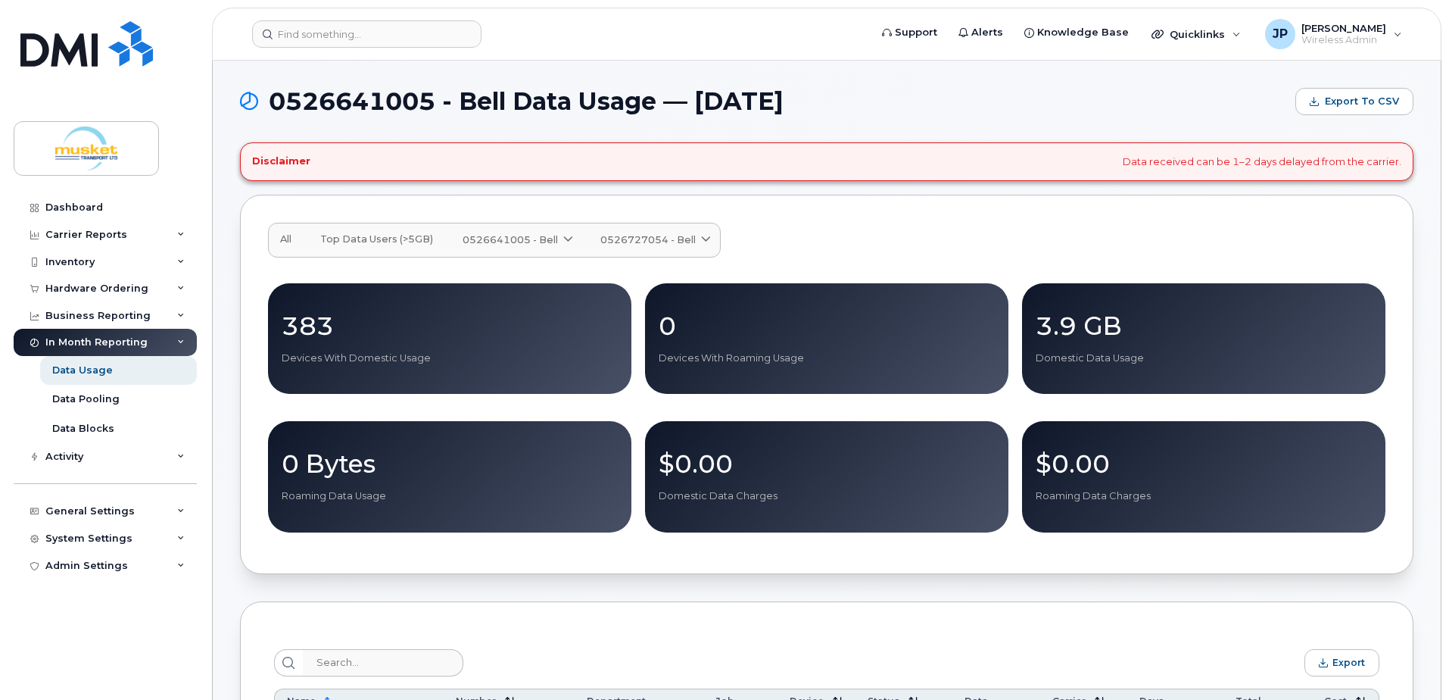
click at [678, 241] on span "0526727054 - Bell" at bounding box center [647, 239] width 95 height 14
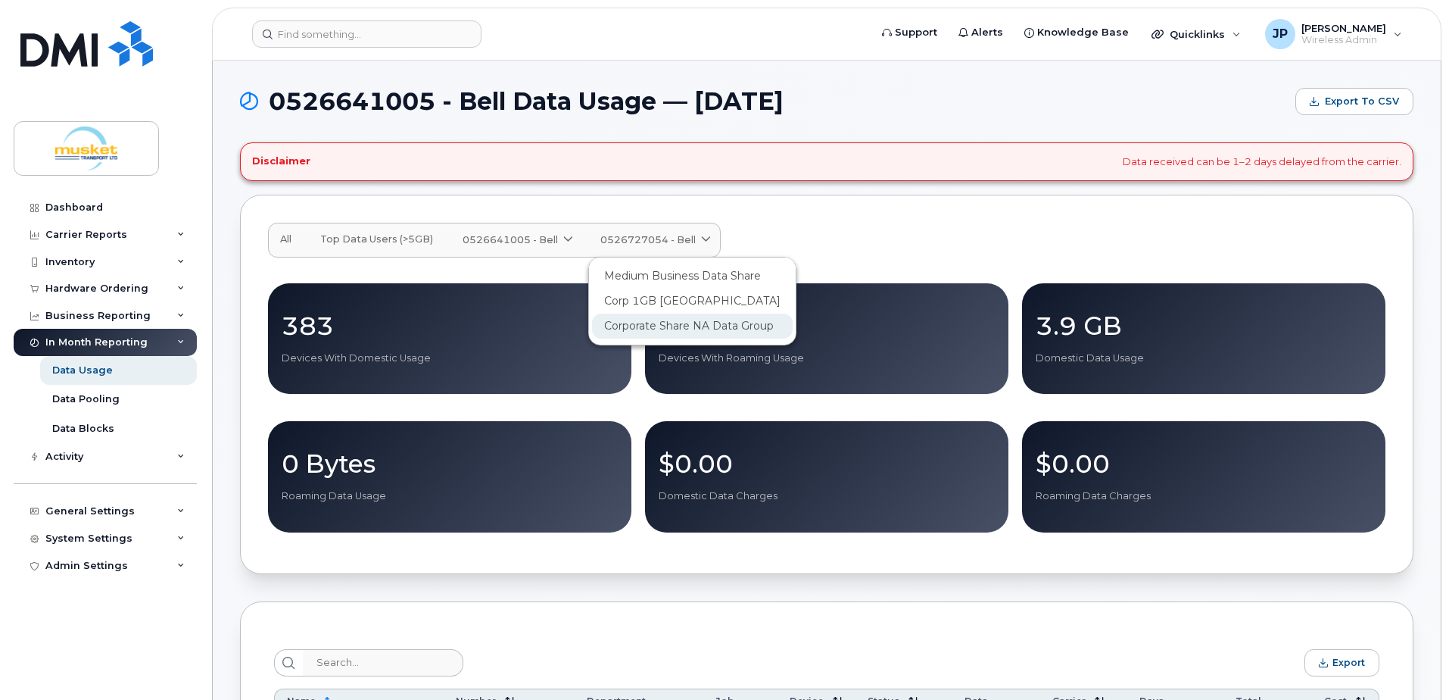
click at [673, 328] on span "Corporate Share NA Data Group" at bounding box center [689, 326] width 170 height 16
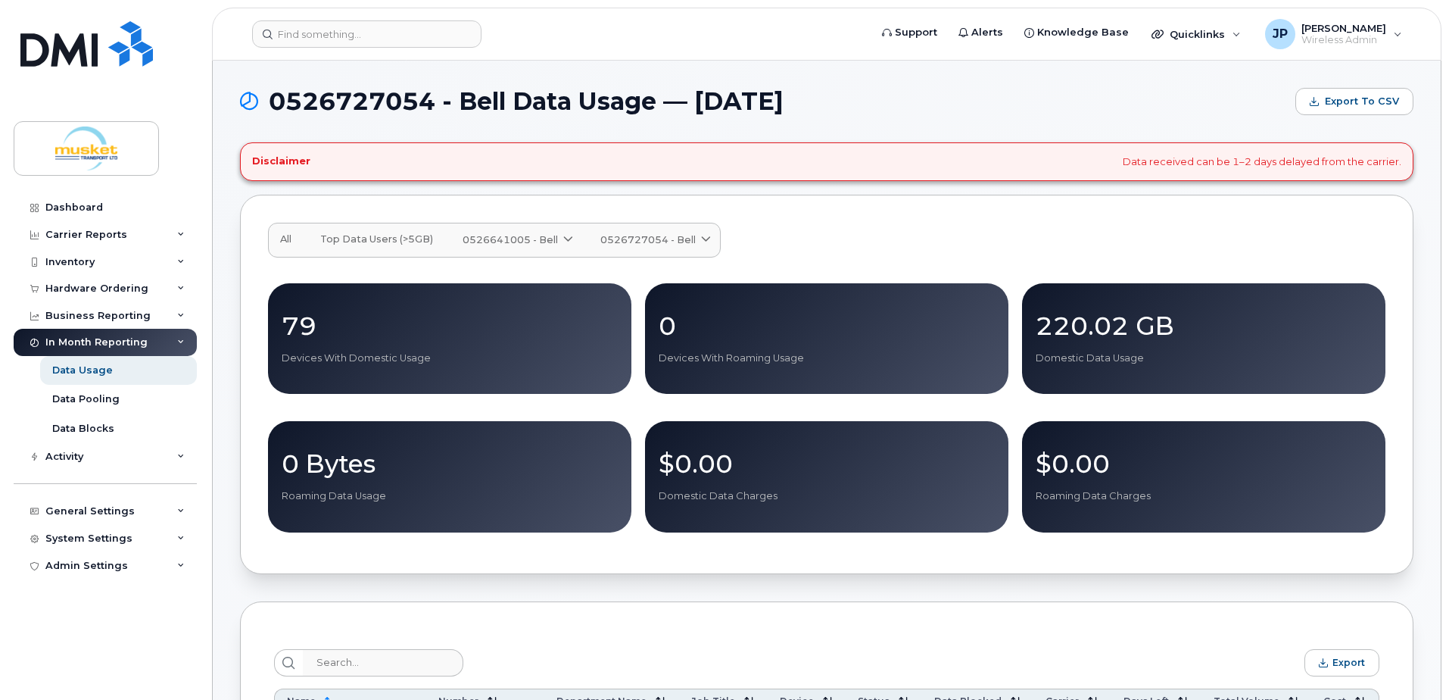
click at [655, 238] on span "0526727054 - Bell" at bounding box center [647, 239] width 95 height 14
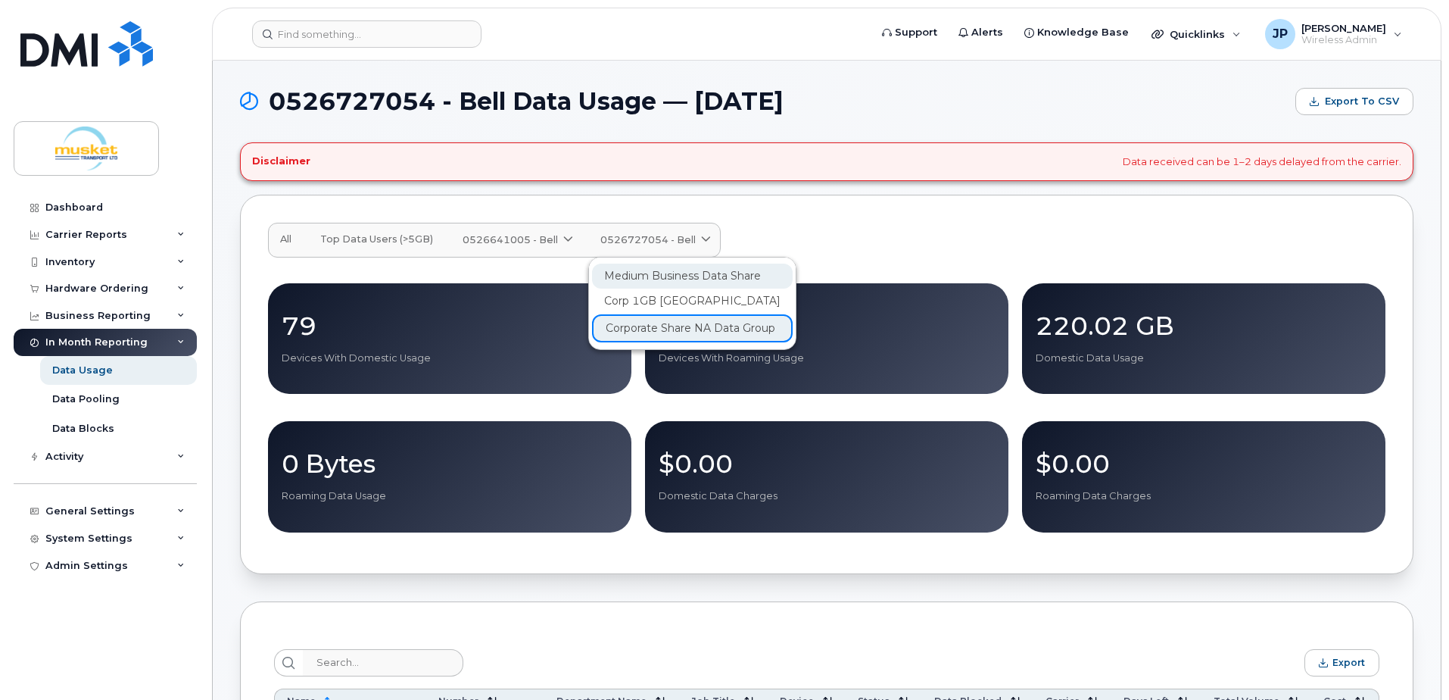
click at [665, 279] on span "Medium Business Data Share" at bounding box center [682, 276] width 157 height 16
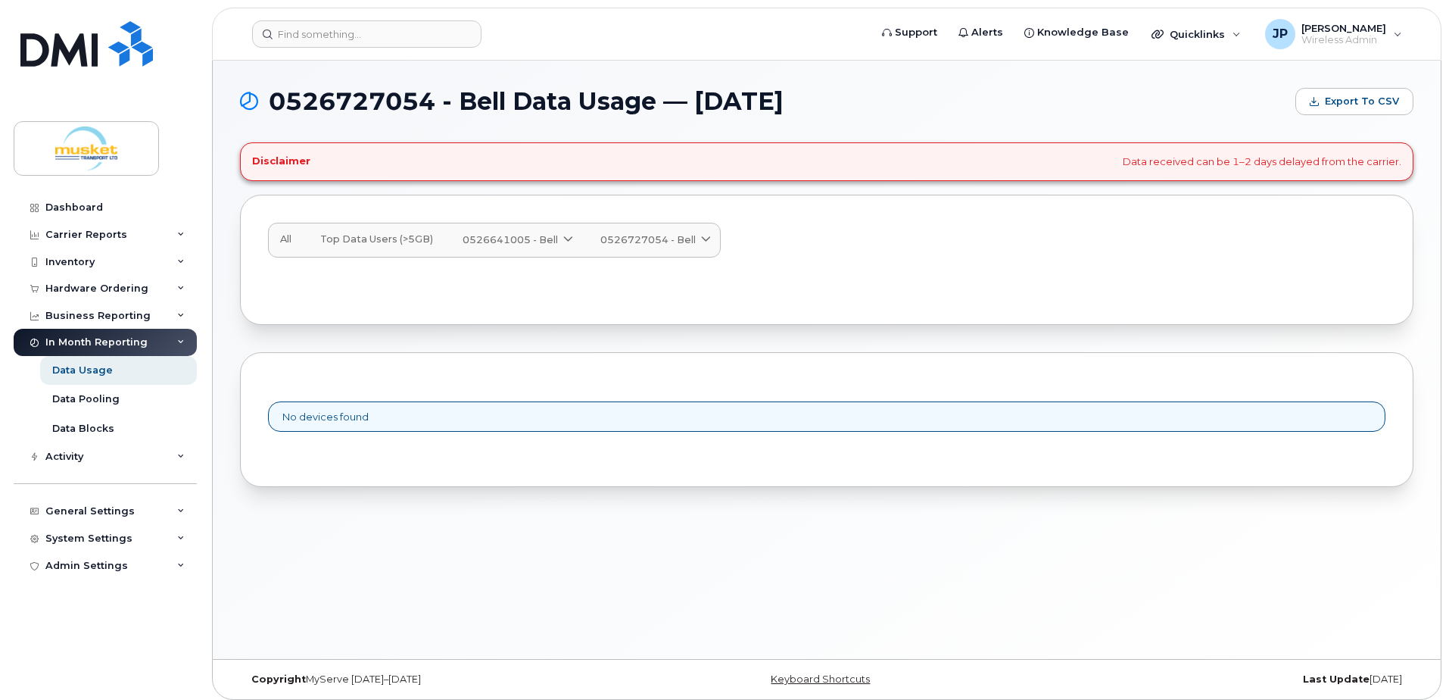
click at [675, 238] on span "0526727054 - Bell" at bounding box center [647, 239] width 95 height 14
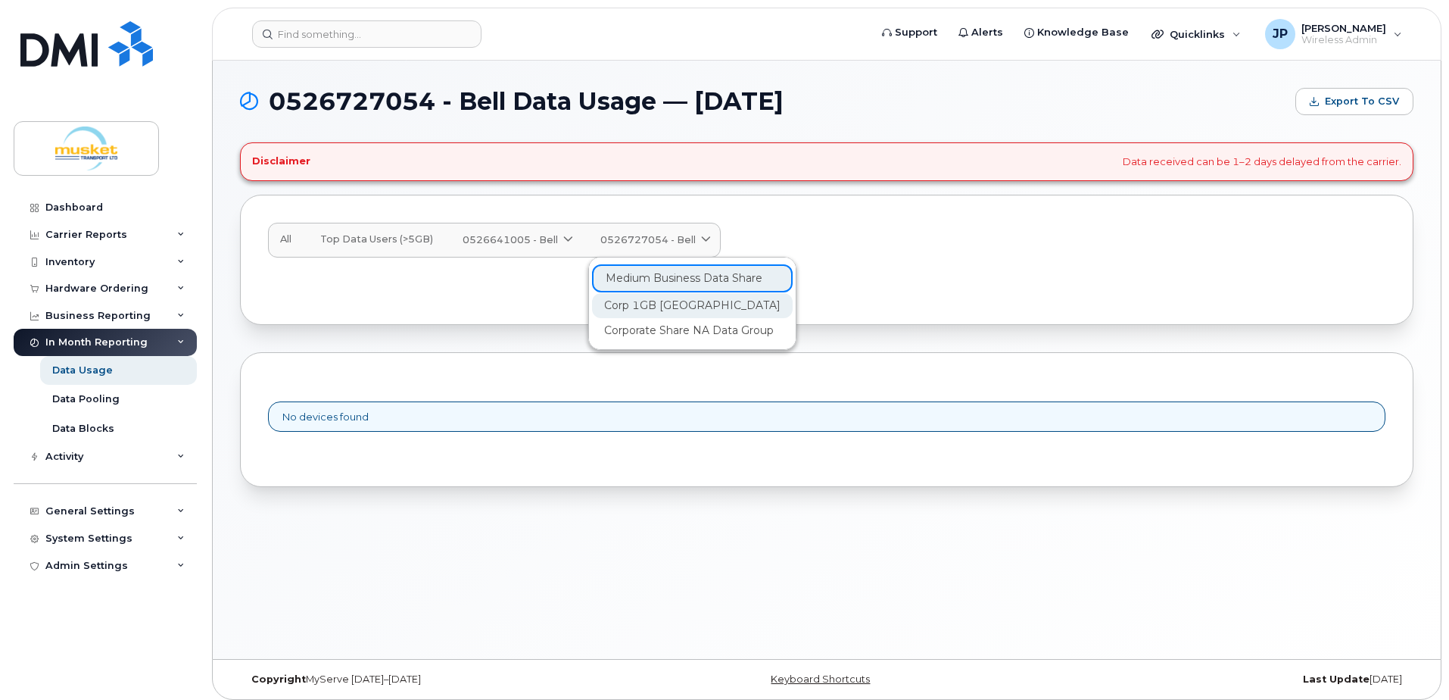
click at [661, 303] on span "Corp 1GB North America" at bounding box center [692, 306] width 176 height 16
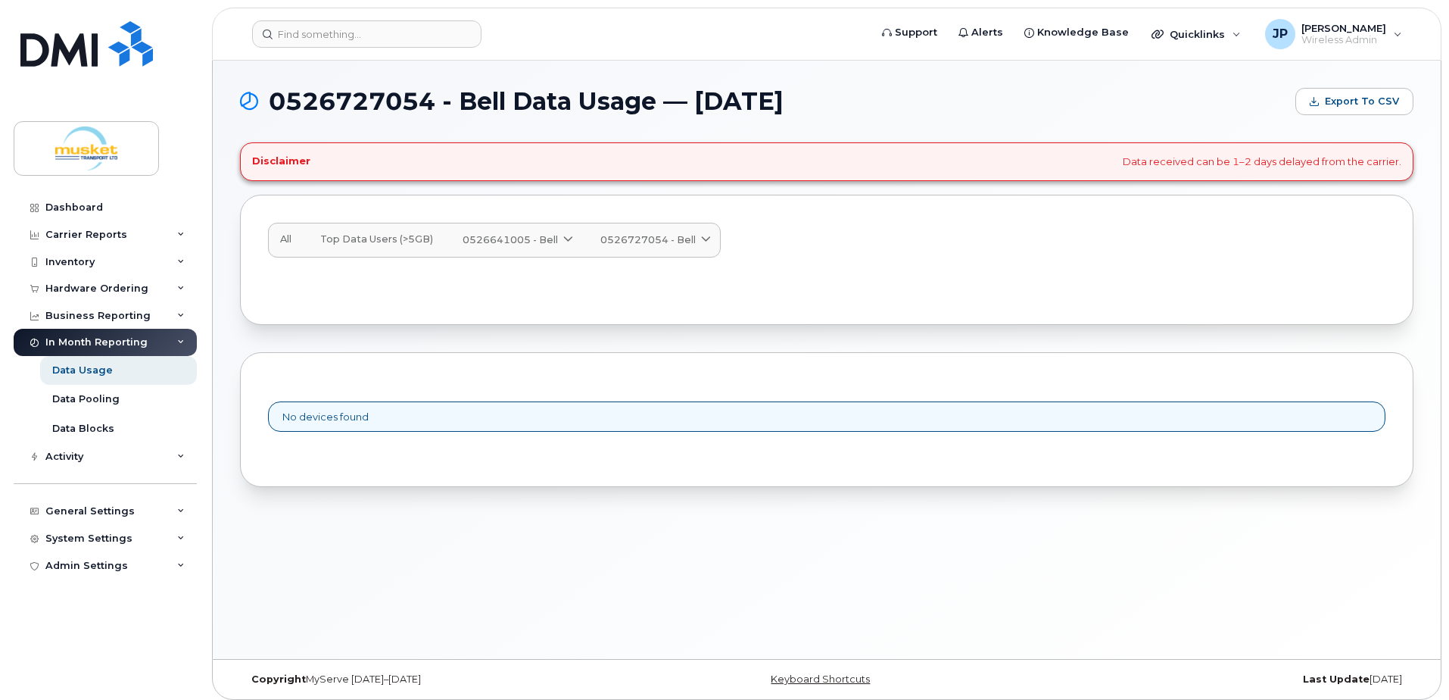
click at [285, 233] on span "All" at bounding box center [285, 239] width 11 height 12
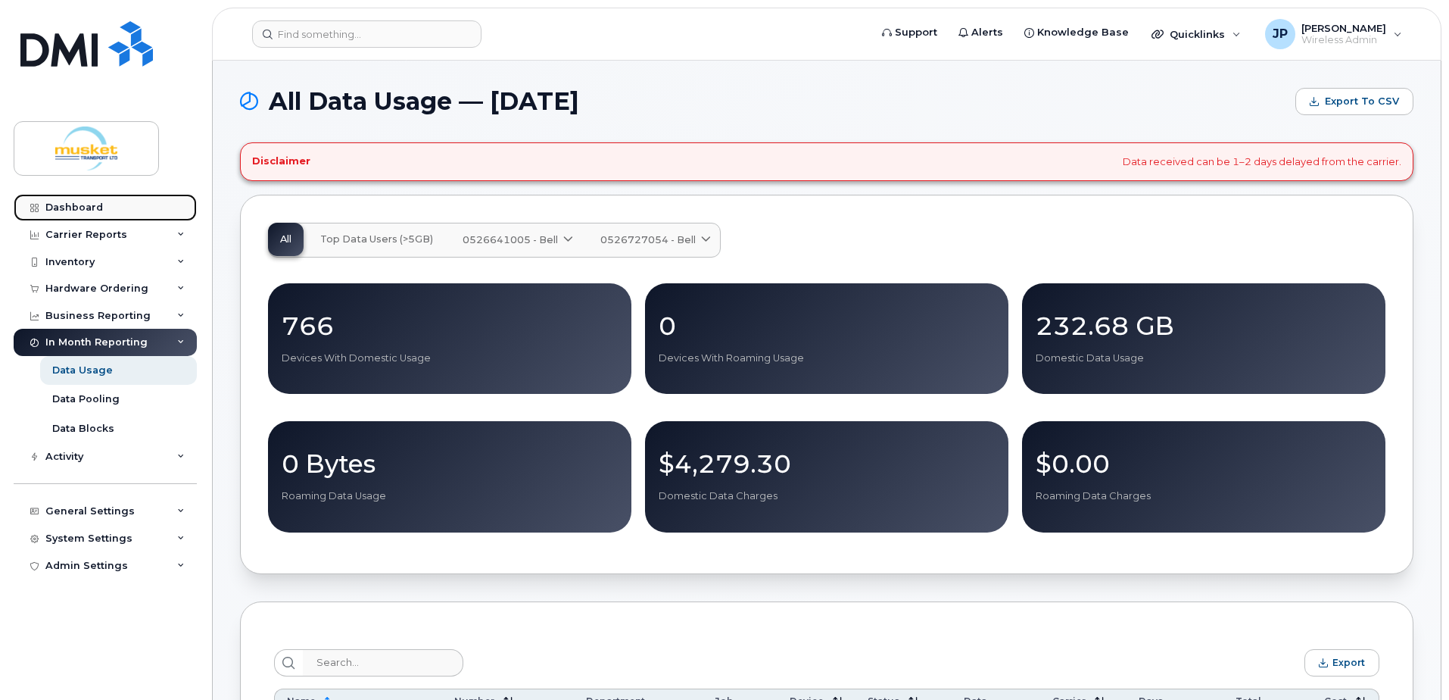
click at [74, 204] on div "Dashboard" at bounding box center [74, 207] width 58 height 12
